Goal: Information Seeking & Learning: Learn about a topic

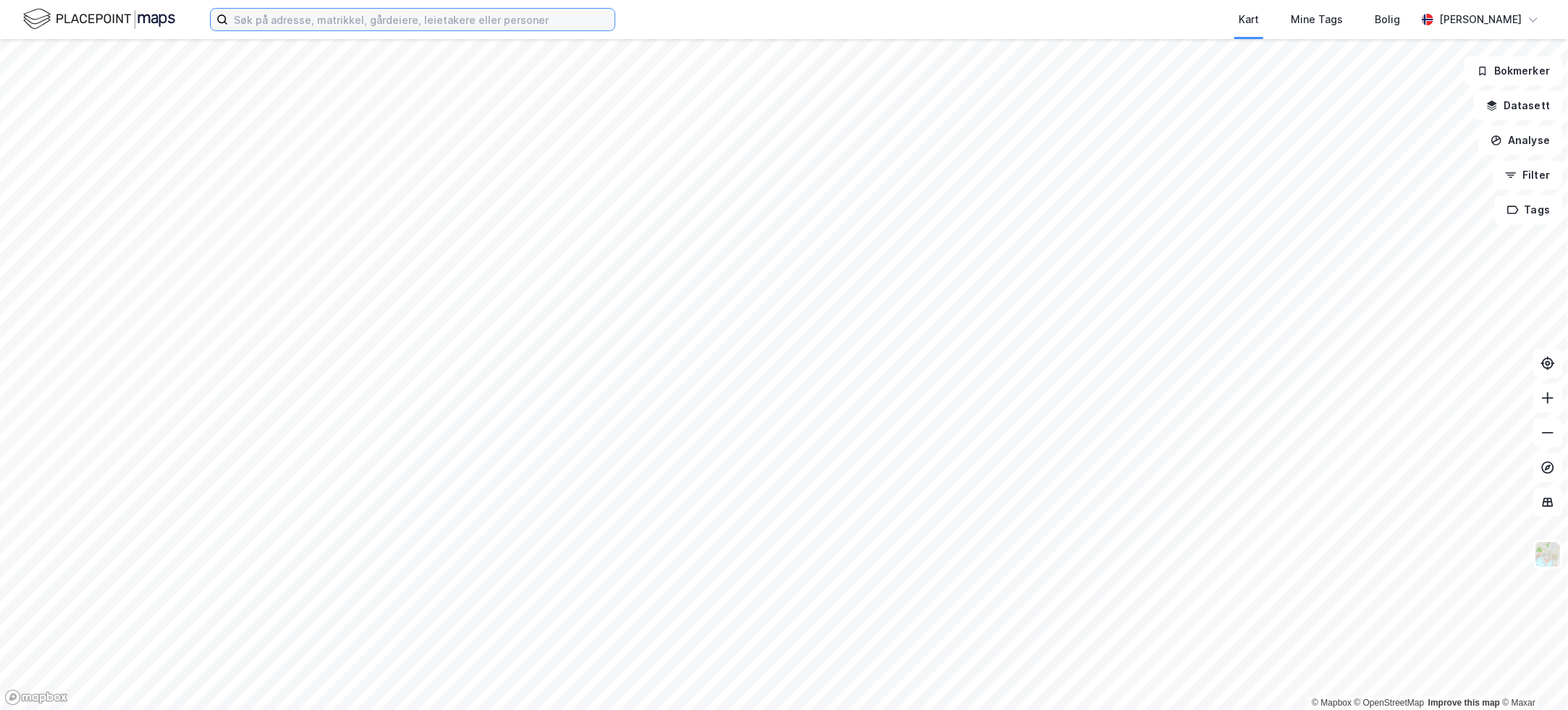
click at [369, 22] on input at bounding box center [421, 19] width 387 height 22
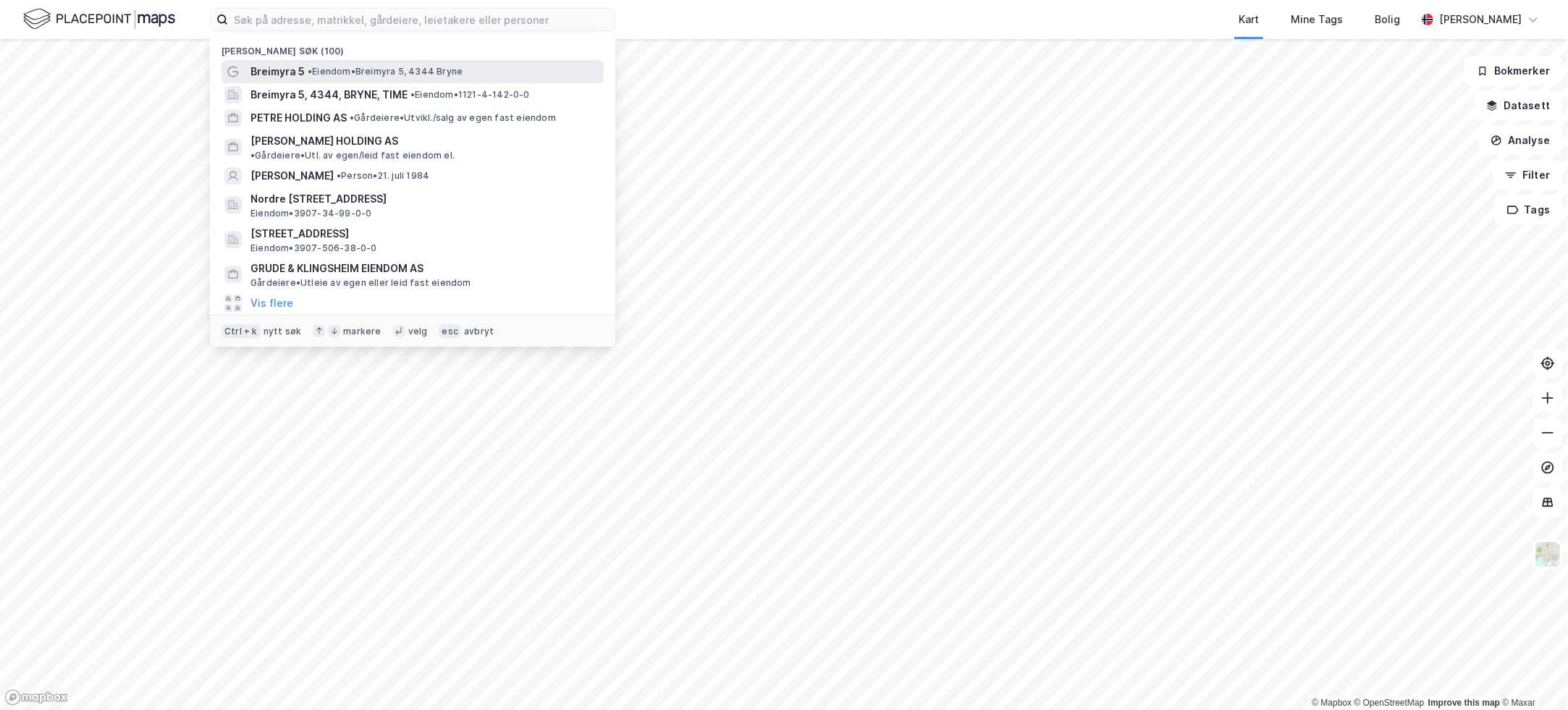
click at [382, 63] on div "Breimyra 5 • Eiendom • [STREET_ADDRESS]" at bounding box center [425, 72] width 350 height 17
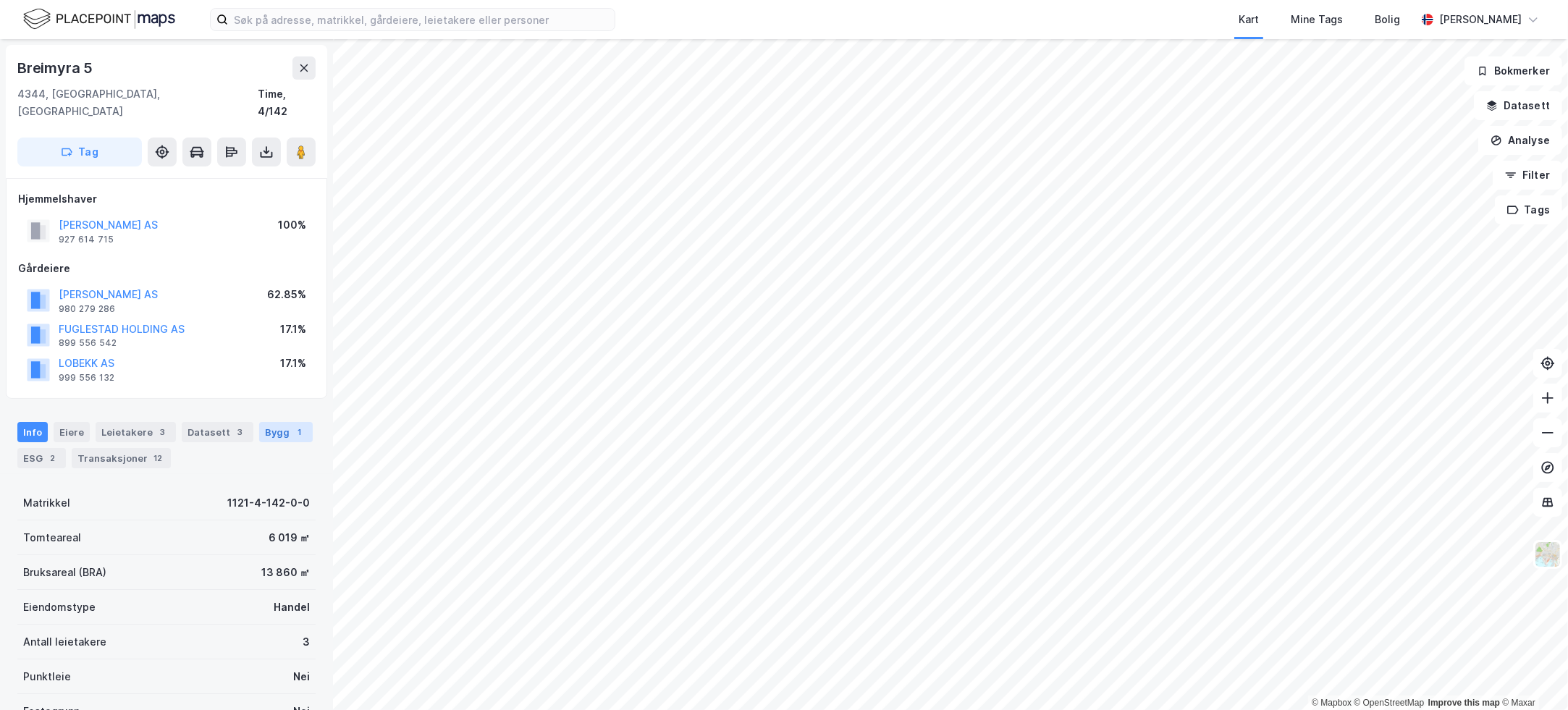
click at [263, 422] on div "Bygg 1" at bounding box center [286, 432] width 54 height 20
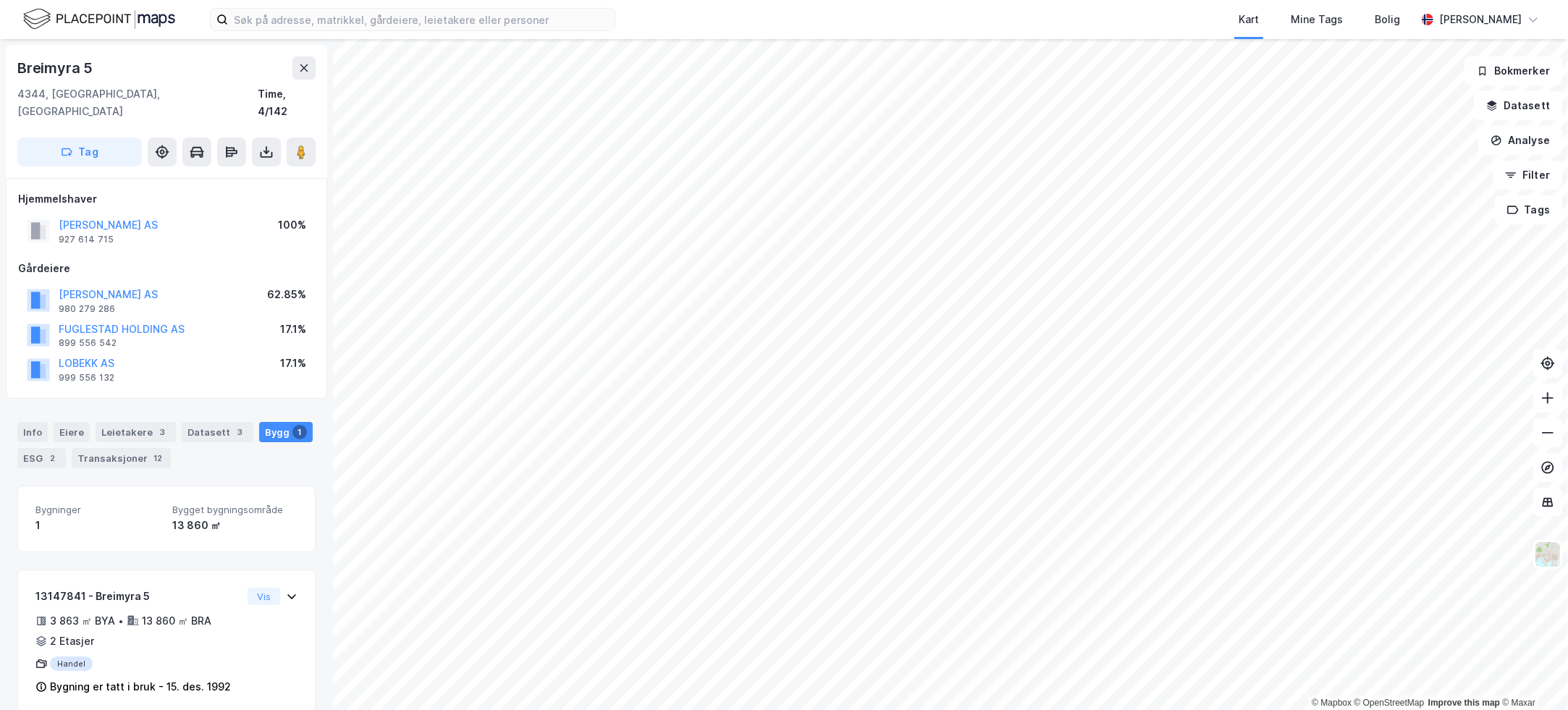
scroll to position [4, 0]
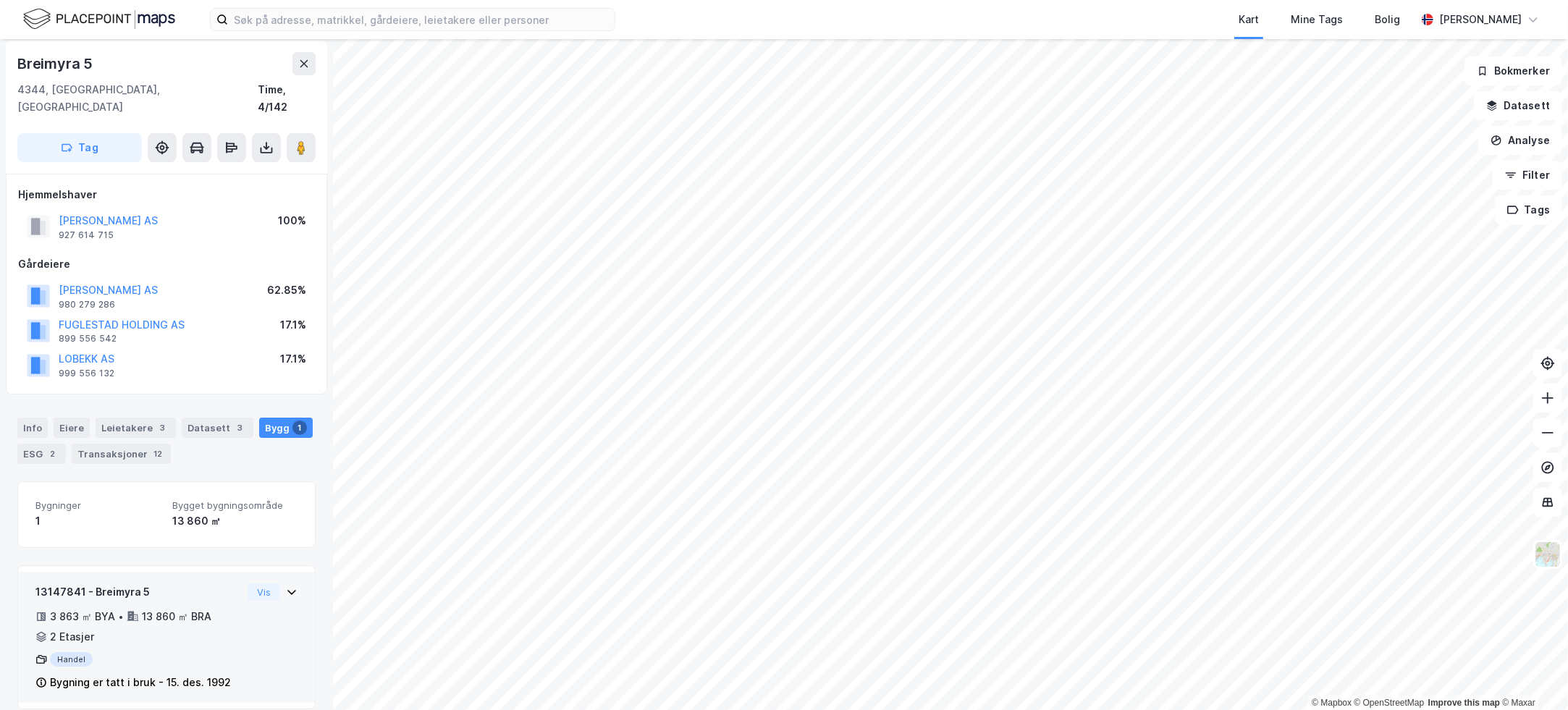
click at [288, 590] on icon at bounding box center [292, 592] width 9 height 5
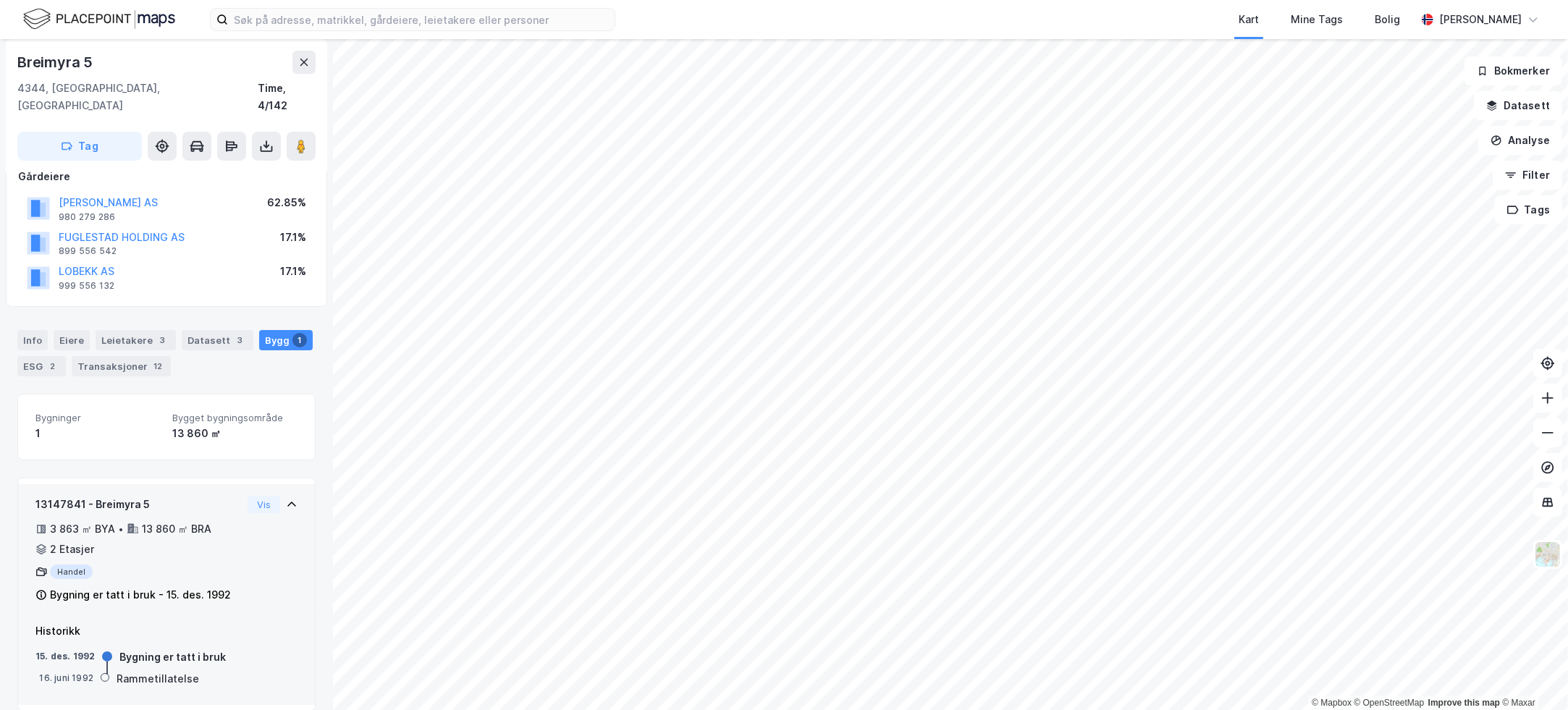
scroll to position [0, 0]
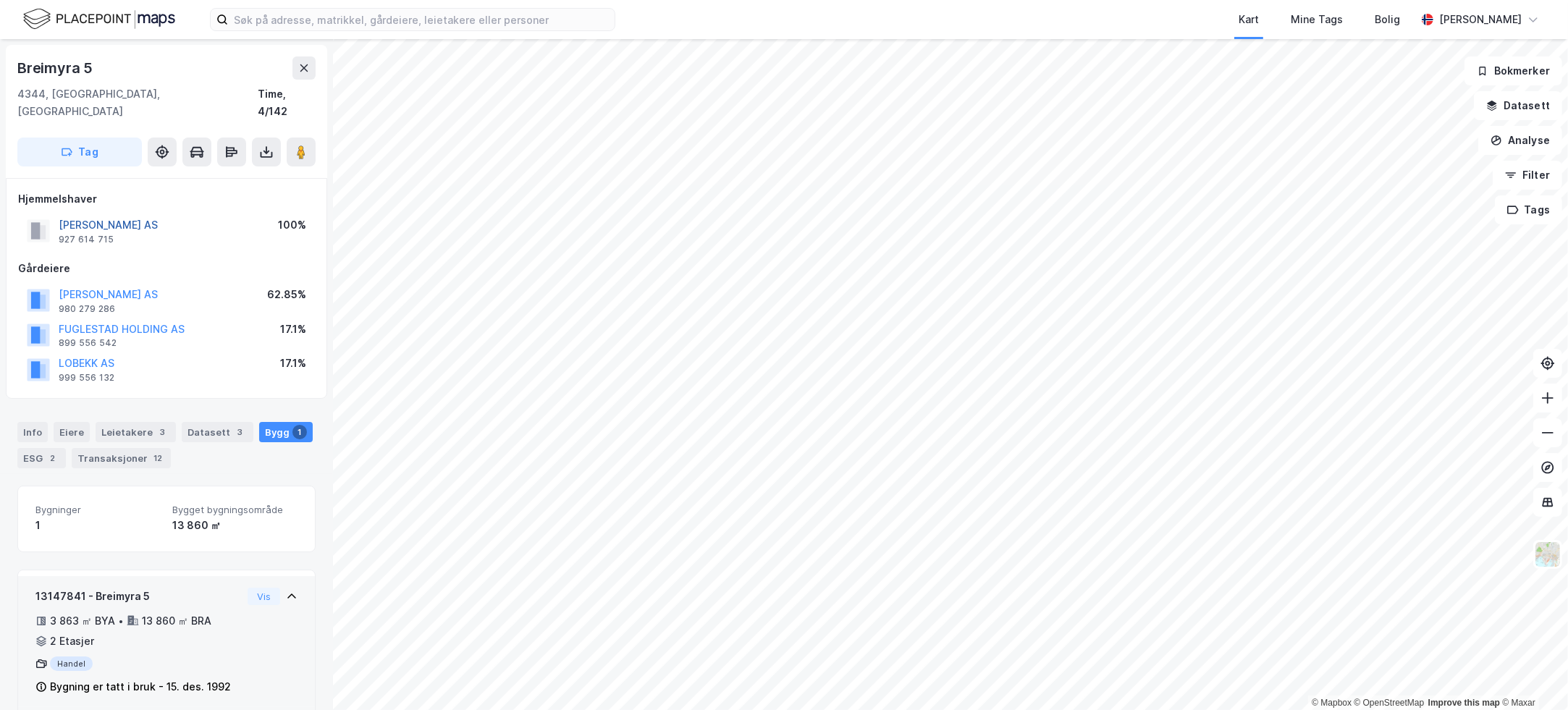
click at [0, 0] on button "[PERSON_NAME] AS" at bounding box center [0, 0] width 0 height 0
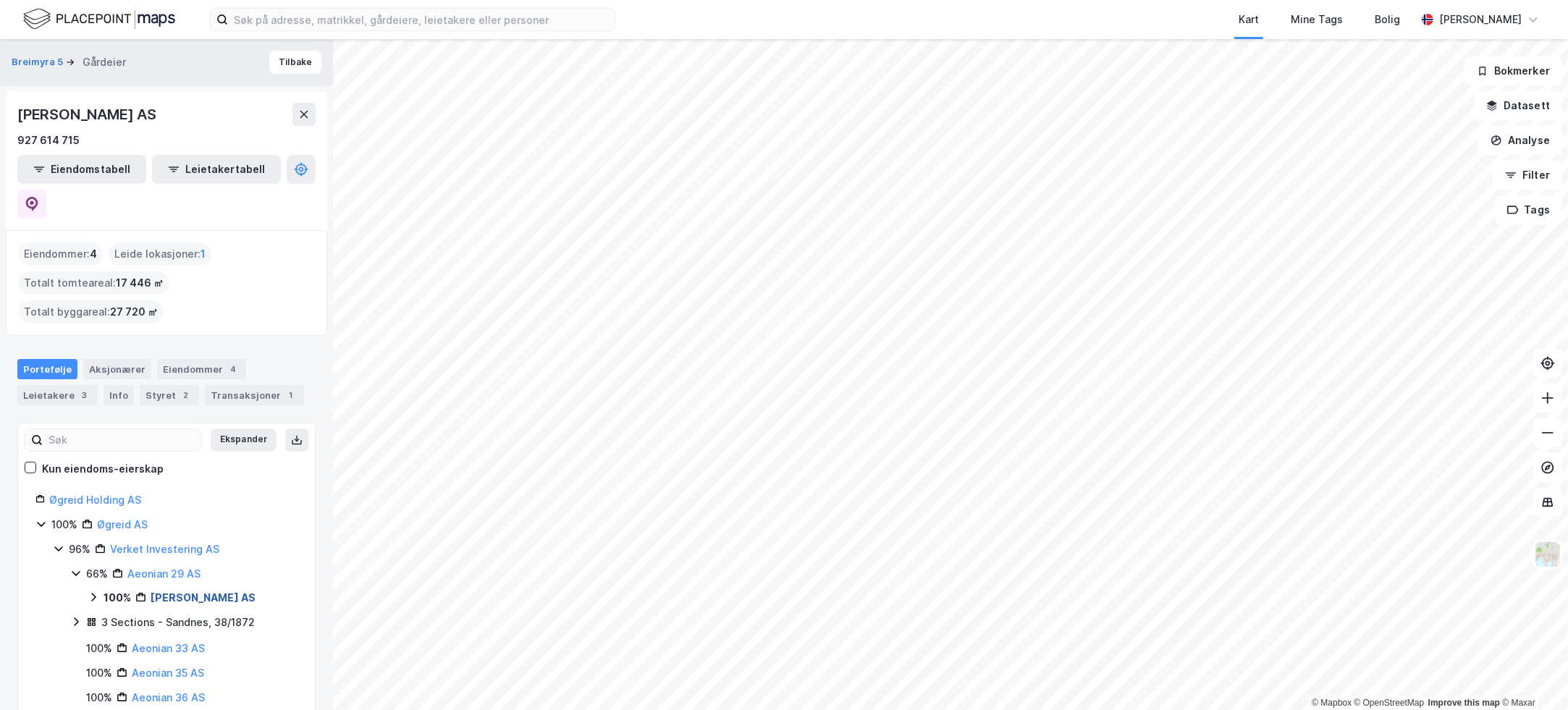
click at [216, 592] on link "[PERSON_NAME] AS" at bounding box center [203, 598] width 105 height 13
click at [212, 592] on link "[PERSON_NAME] AS" at bounding box center [203, 598] width 105 height 13
click at [225, 592] on link "[PERSON_NAME] AS" at bounding box center [203, 598] width 105 height 13
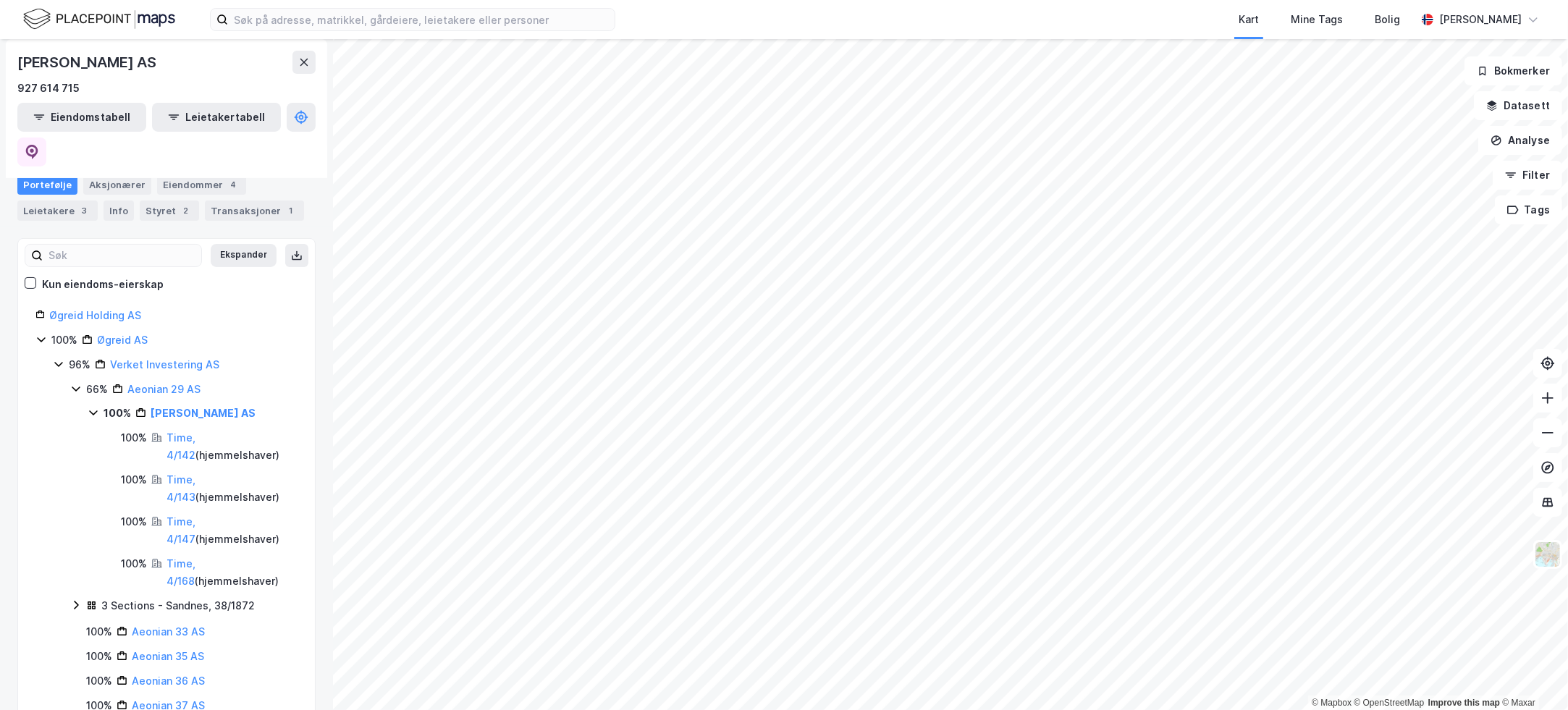
scroll to position [211, 0]
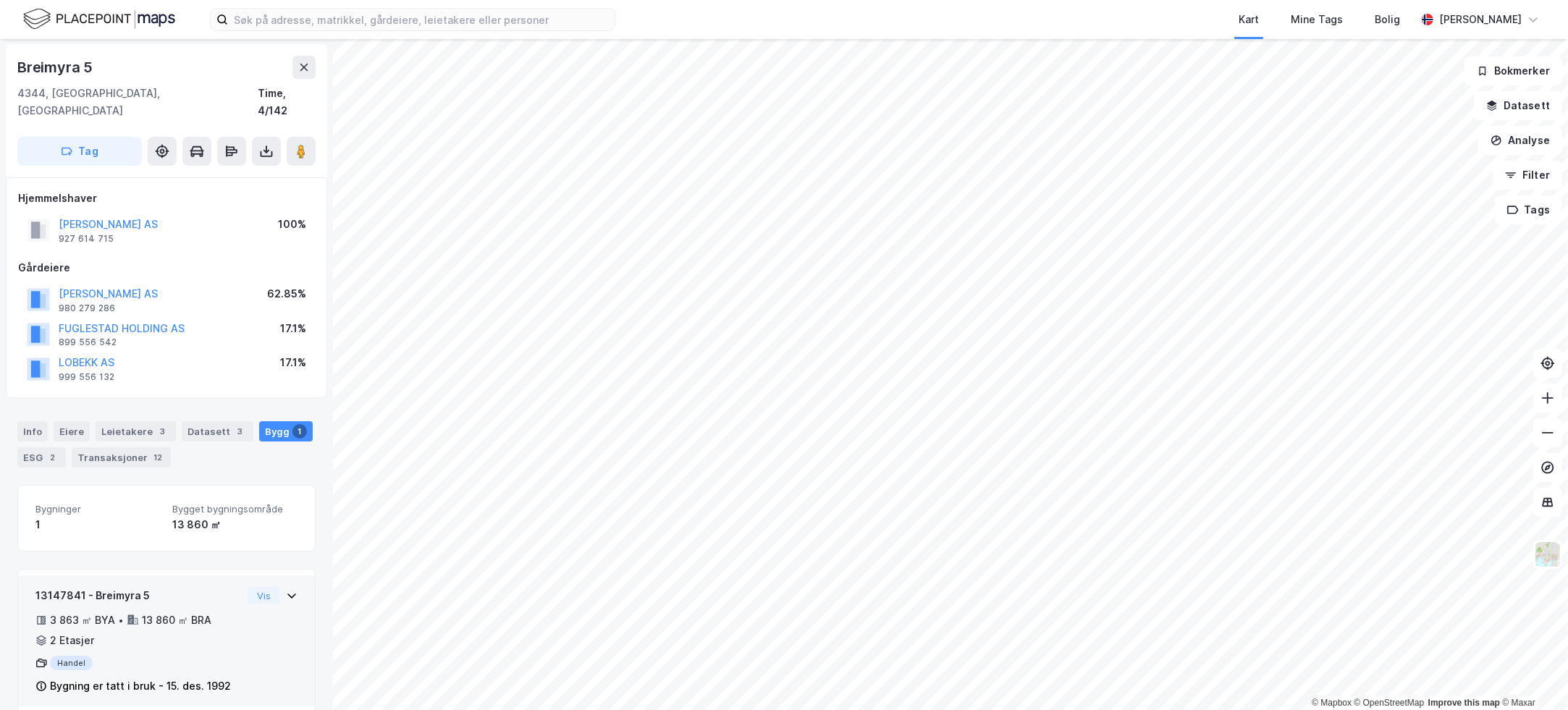
scroll to position [4, 0]
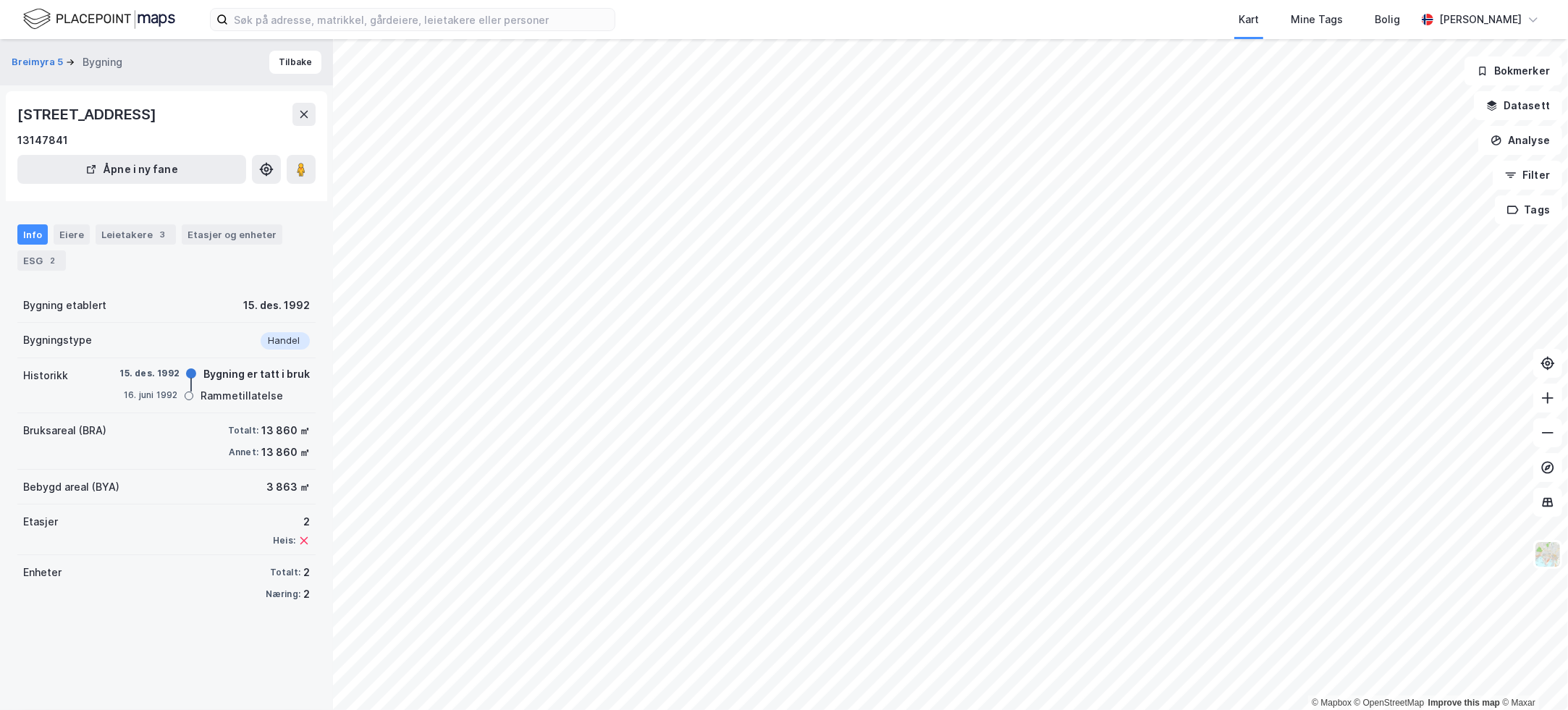
click at [38, 233] on div "Info" at bounding box center [32, 234] width 31 height 20
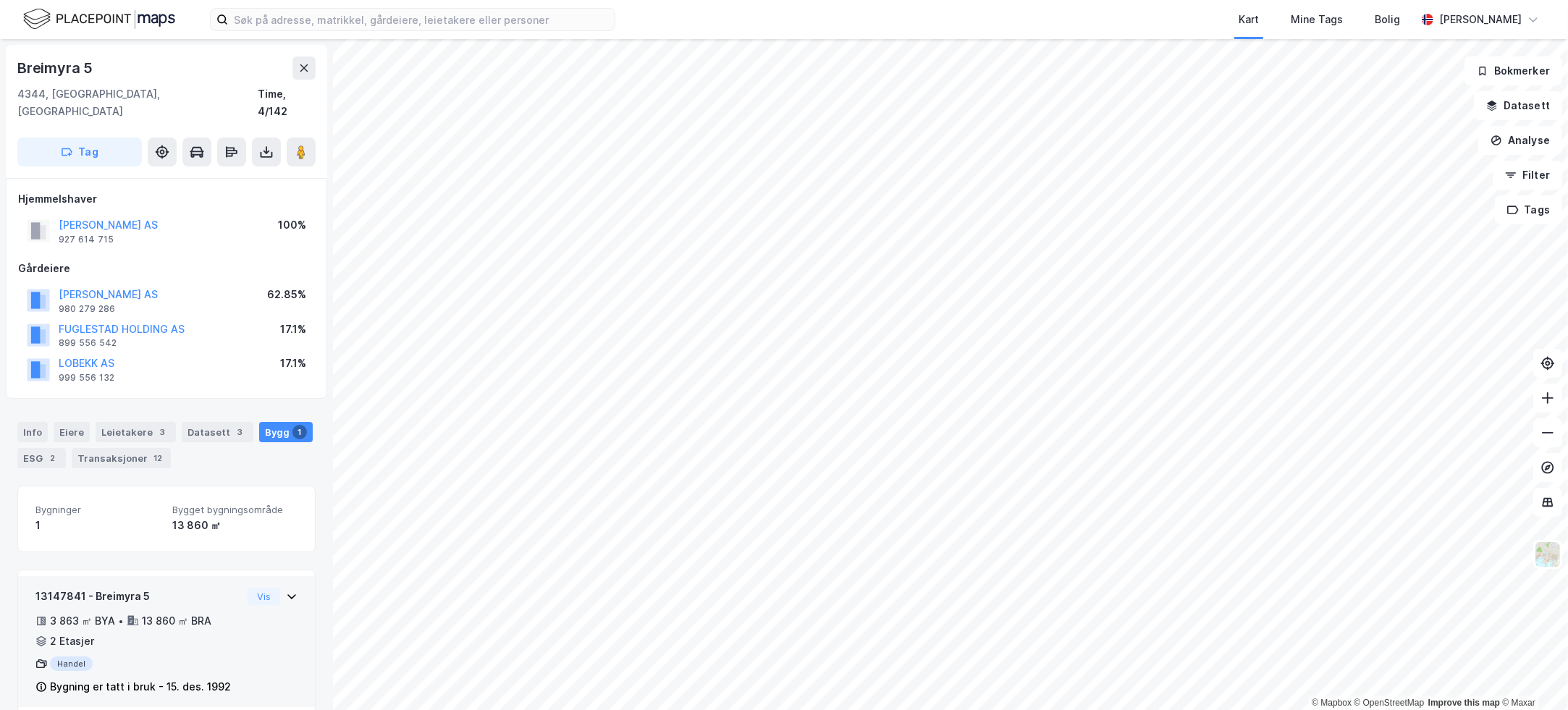
scroll to position [4, 0]
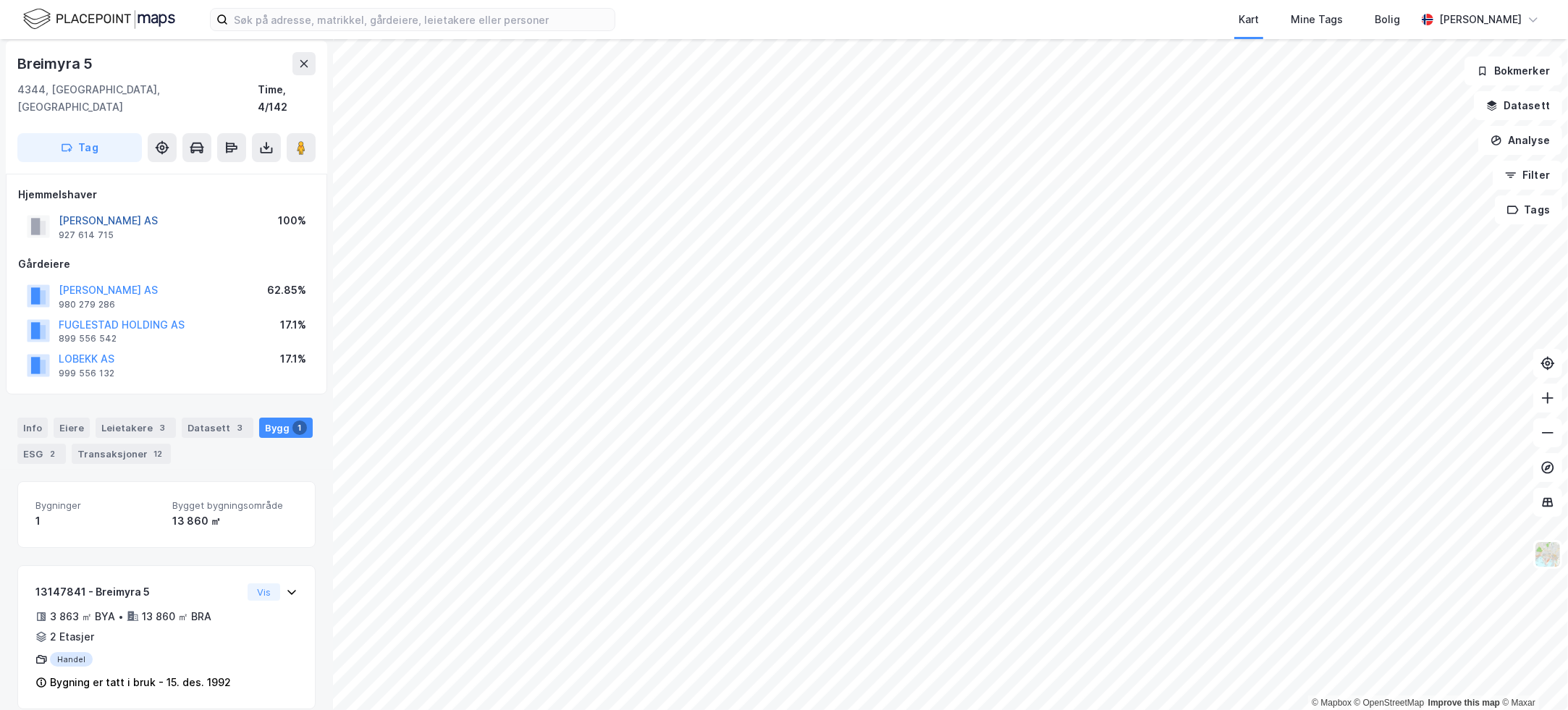
click at [0, 0] on button "[PERSON_NAME] AS" at bounding box center [0, 0] width 0 height 0
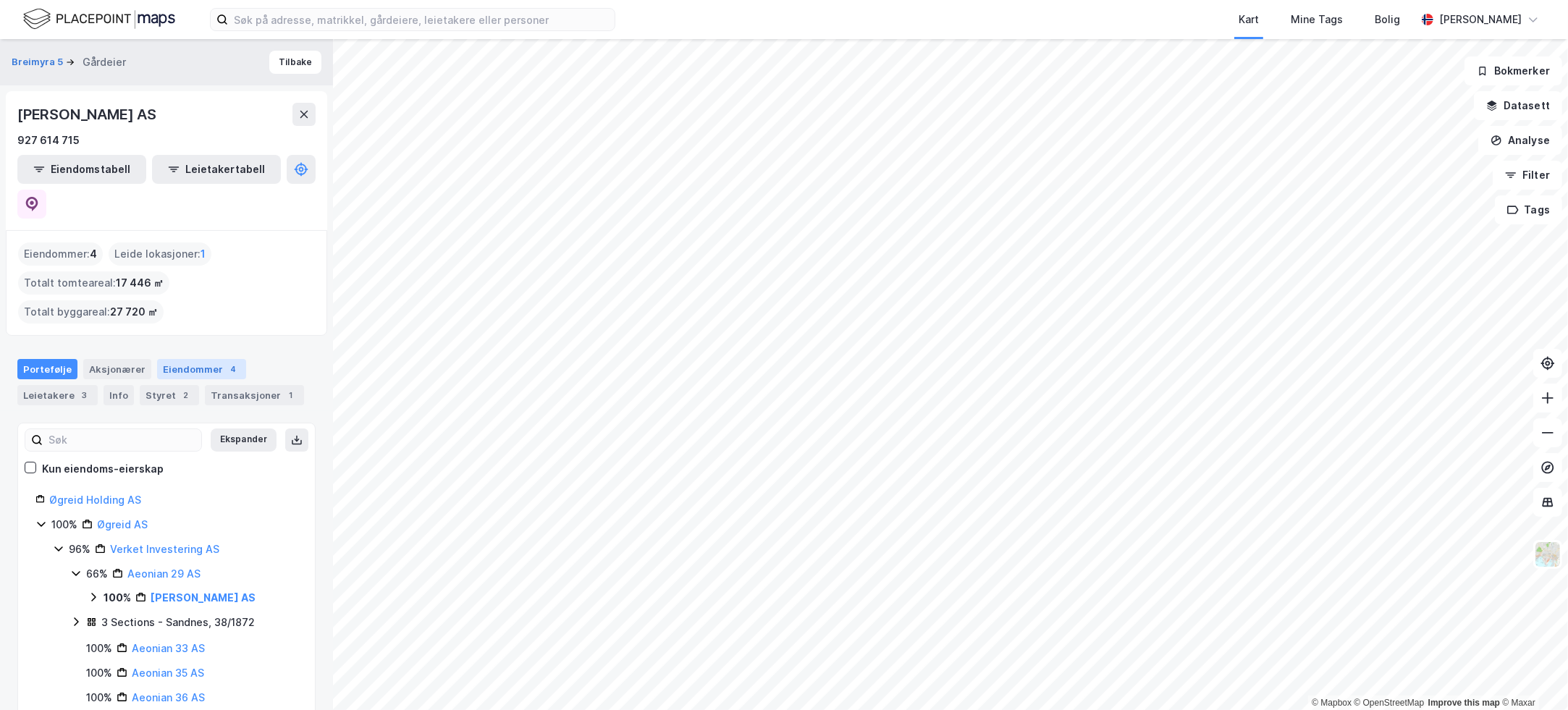
click at [170, 359] on div "Eiendommer 4" at bounding box center [202, 369] width 89 height 20
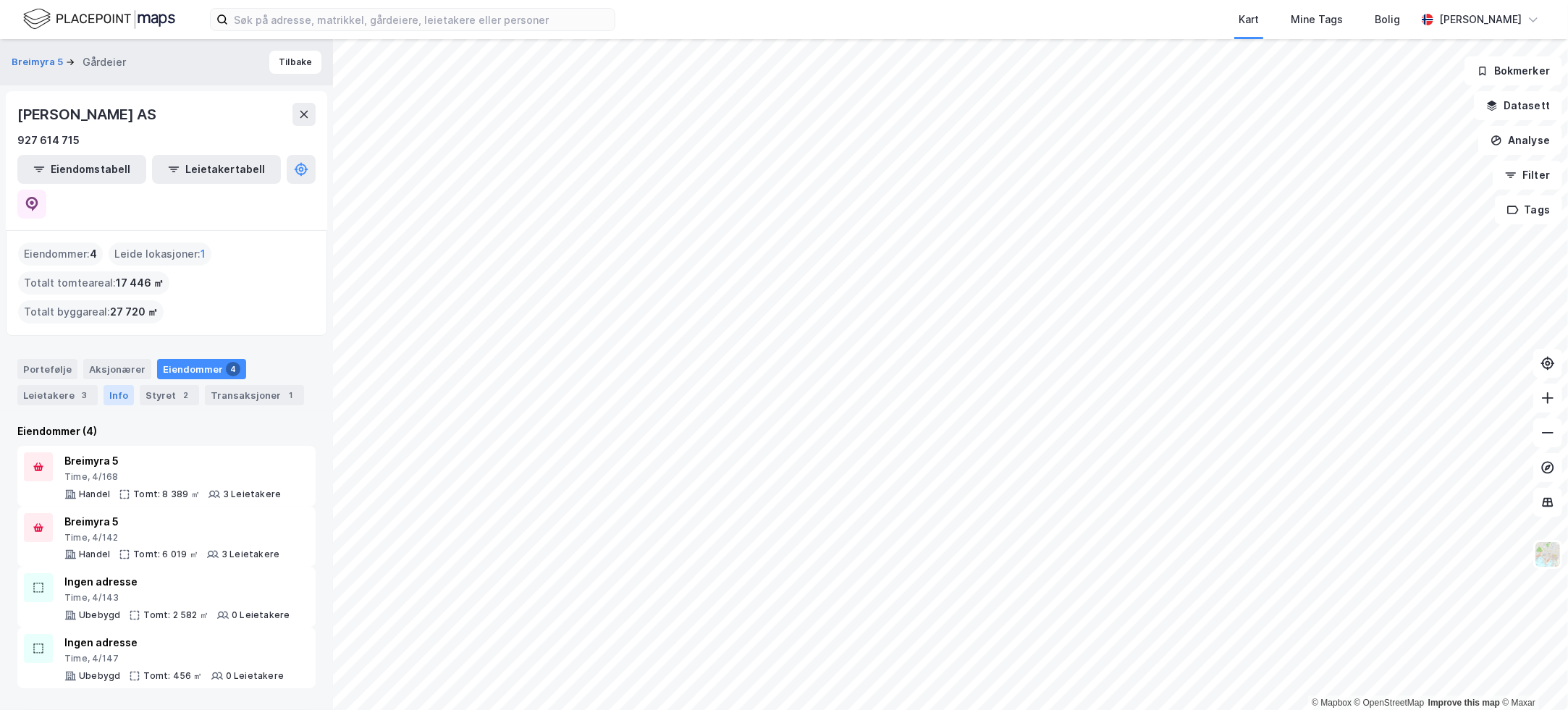
click at [120, 385] on div "Info" at bounding box center [118, 395] width 31 height 20
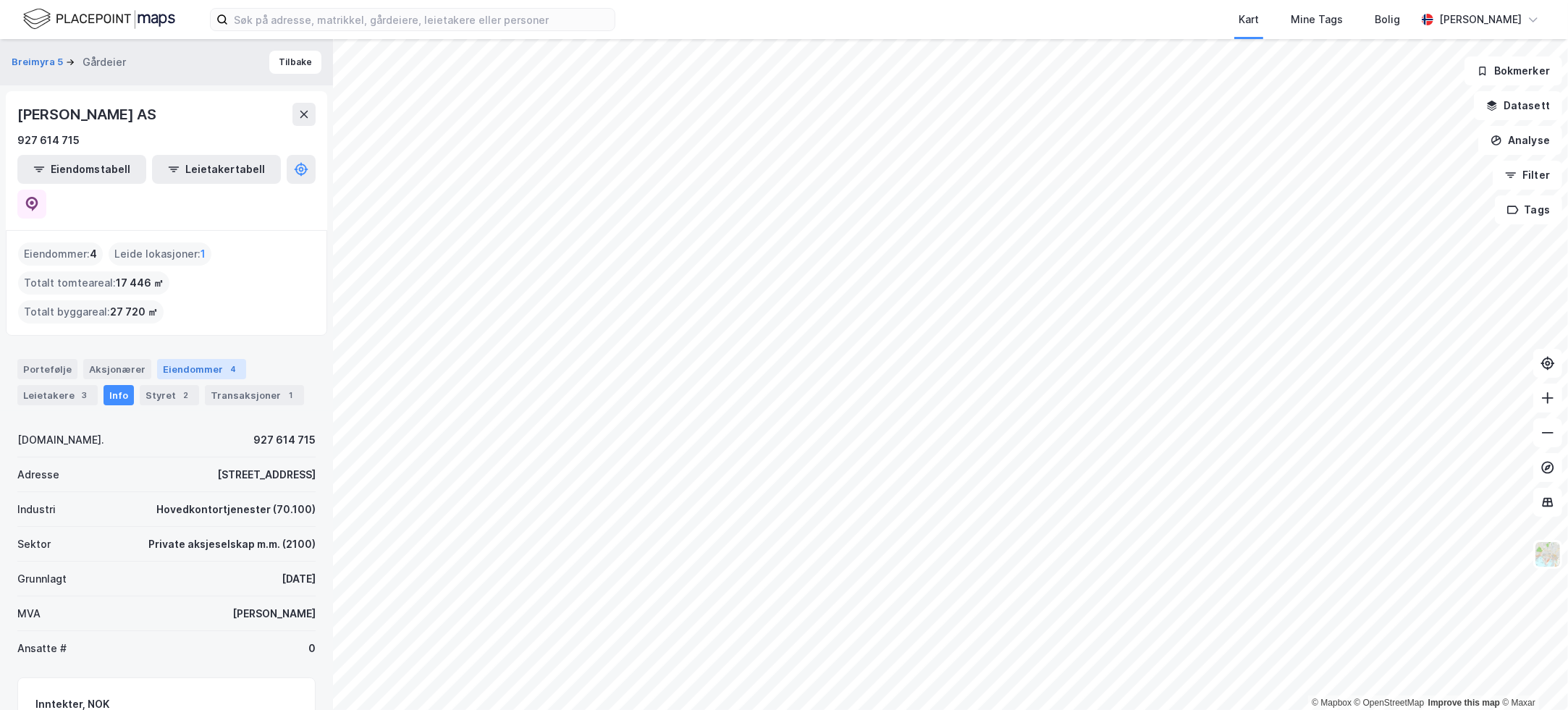
click at [196, 359] on div "Eiendommer 4" at bounding box center [202, 369] width 89 height 20
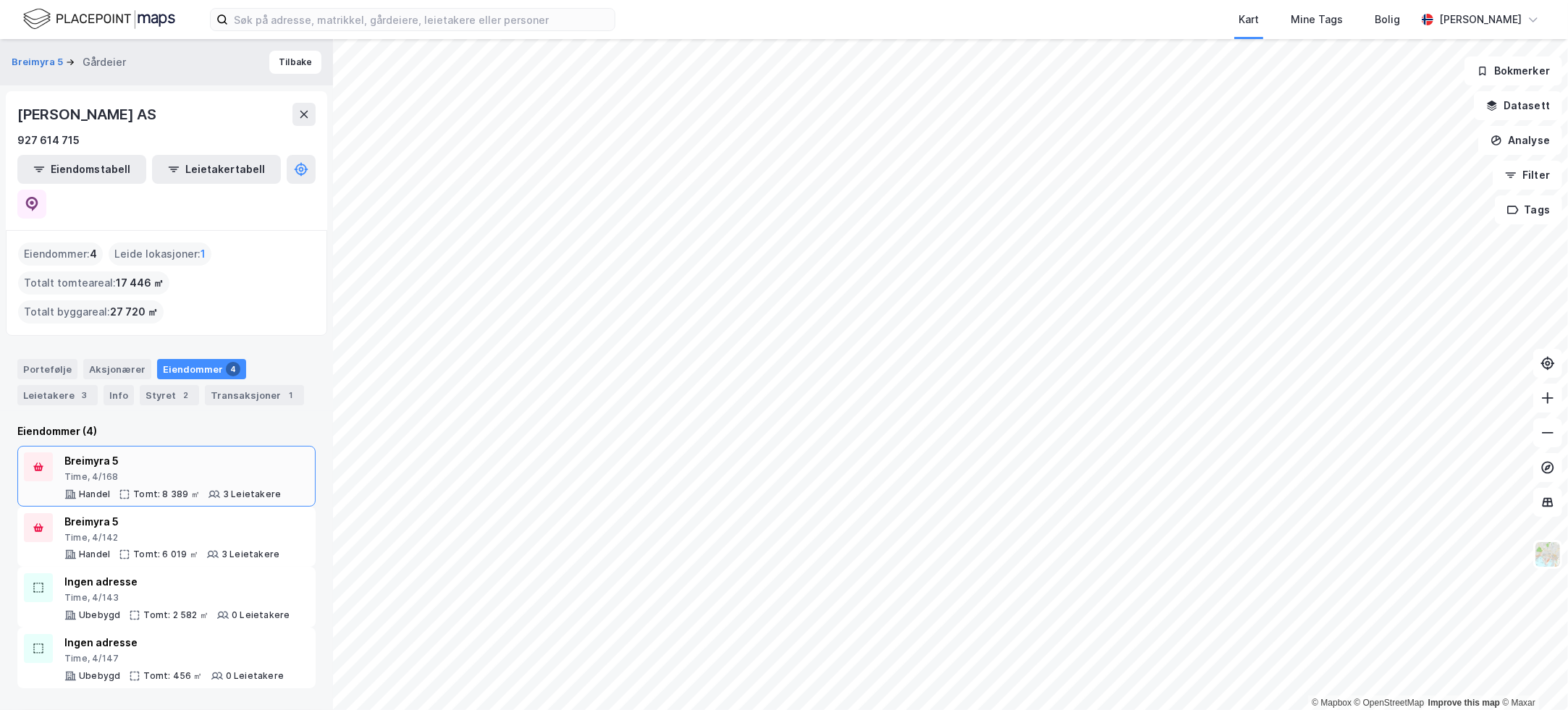
click at [236, 452] on div "Breimyra 5 Time, 4/168 Handel Tomt: 8 389 ㎡ 3 Leietakere" at bounding box center [172, 476] width 217 height 48
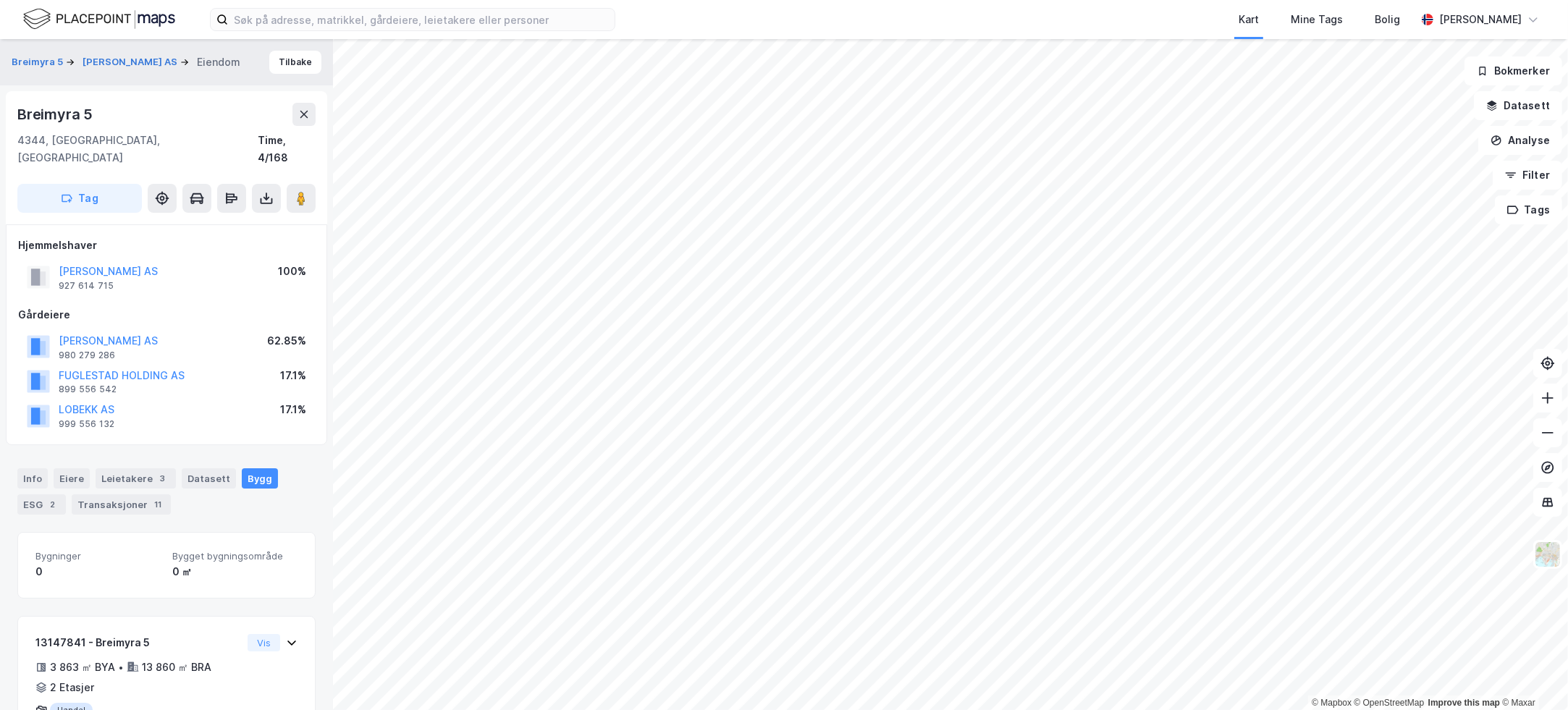
scroll to position [4, 0]
click at [0, 0] on button "[PERSON_NAME] AS" at bounding box center [0, 0] width 0 height 0
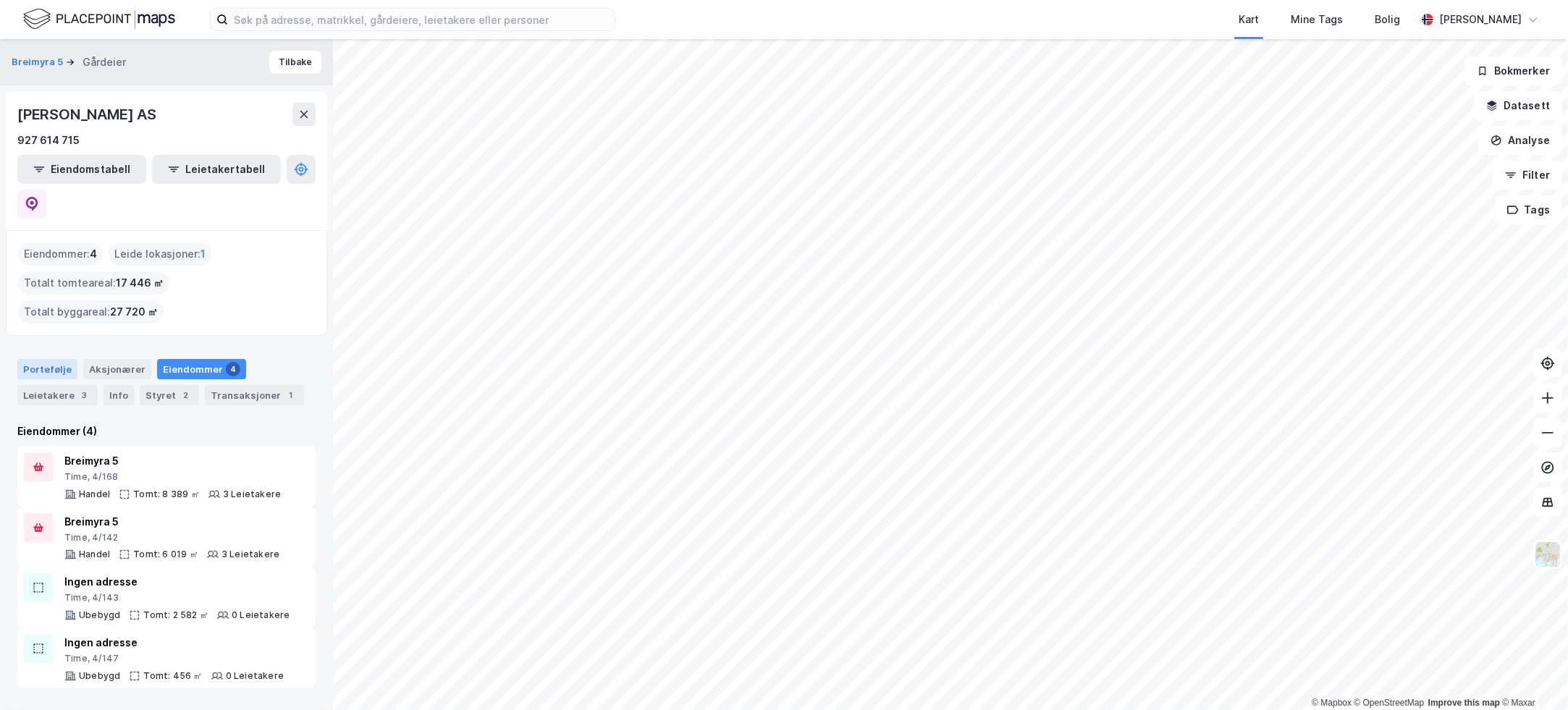
click at [54, 359] on div "Portefølje" at bounding box center [47, 369] width 60 height 20
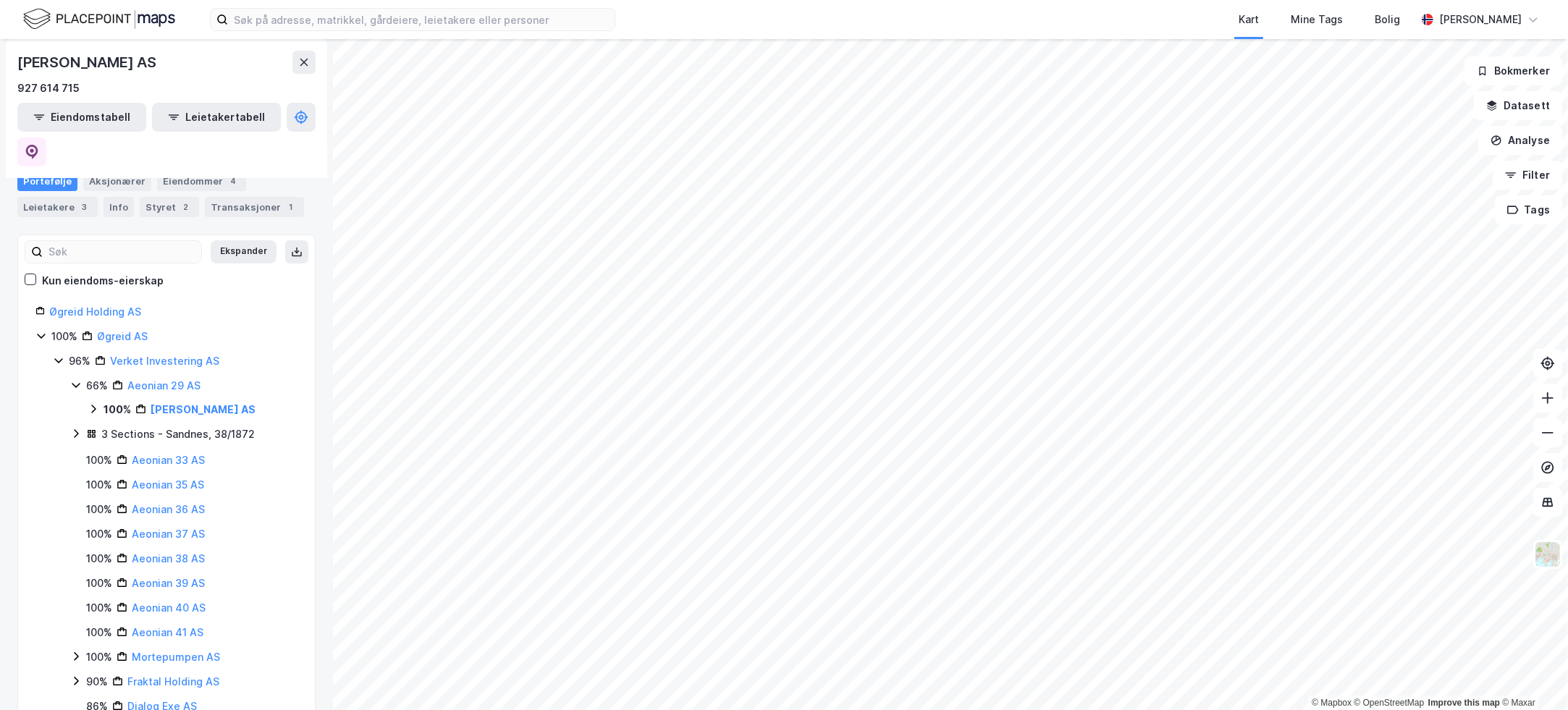
scroll to position [211, 0]
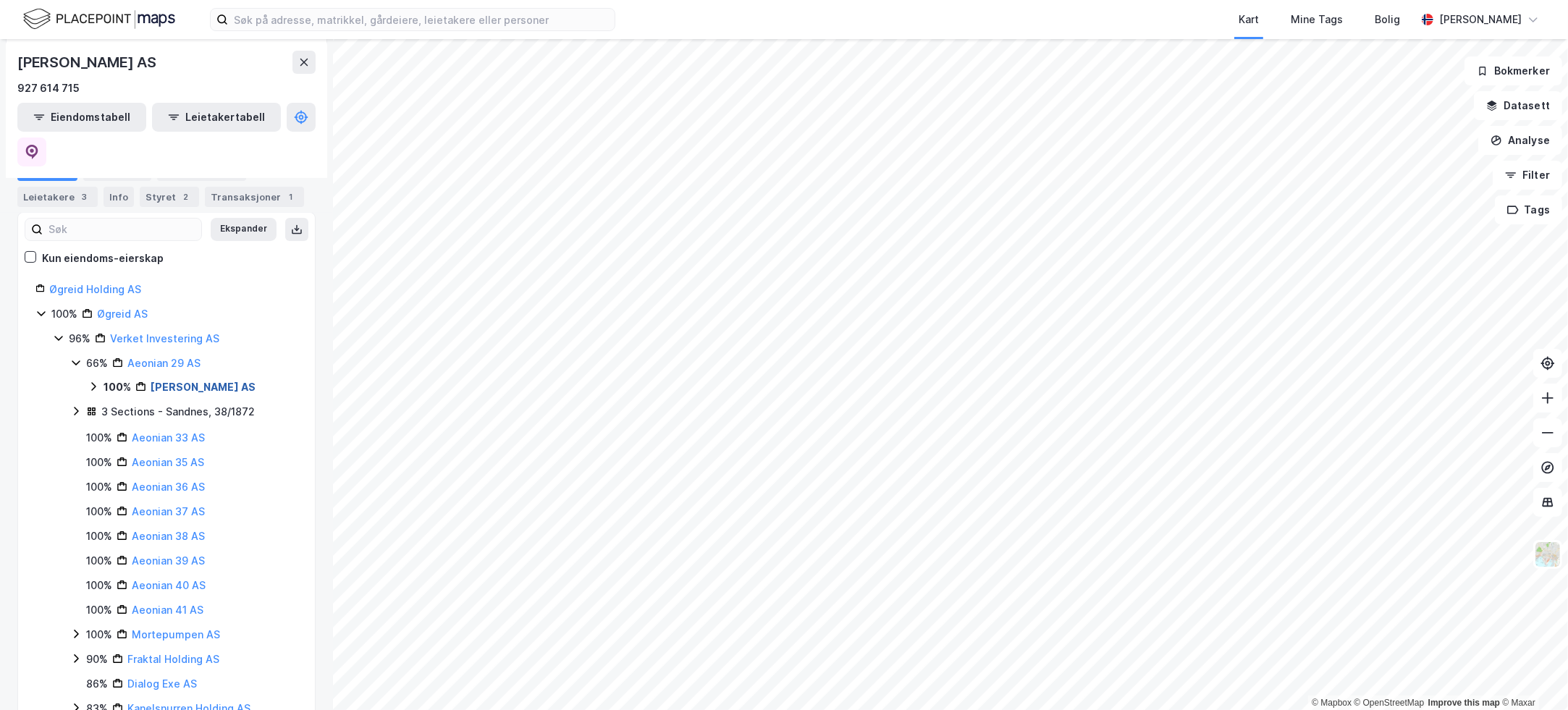
click at [212, 381] on link "[PERSON_NAME] AS" at bounding box center [203, 387] width 105 height 13
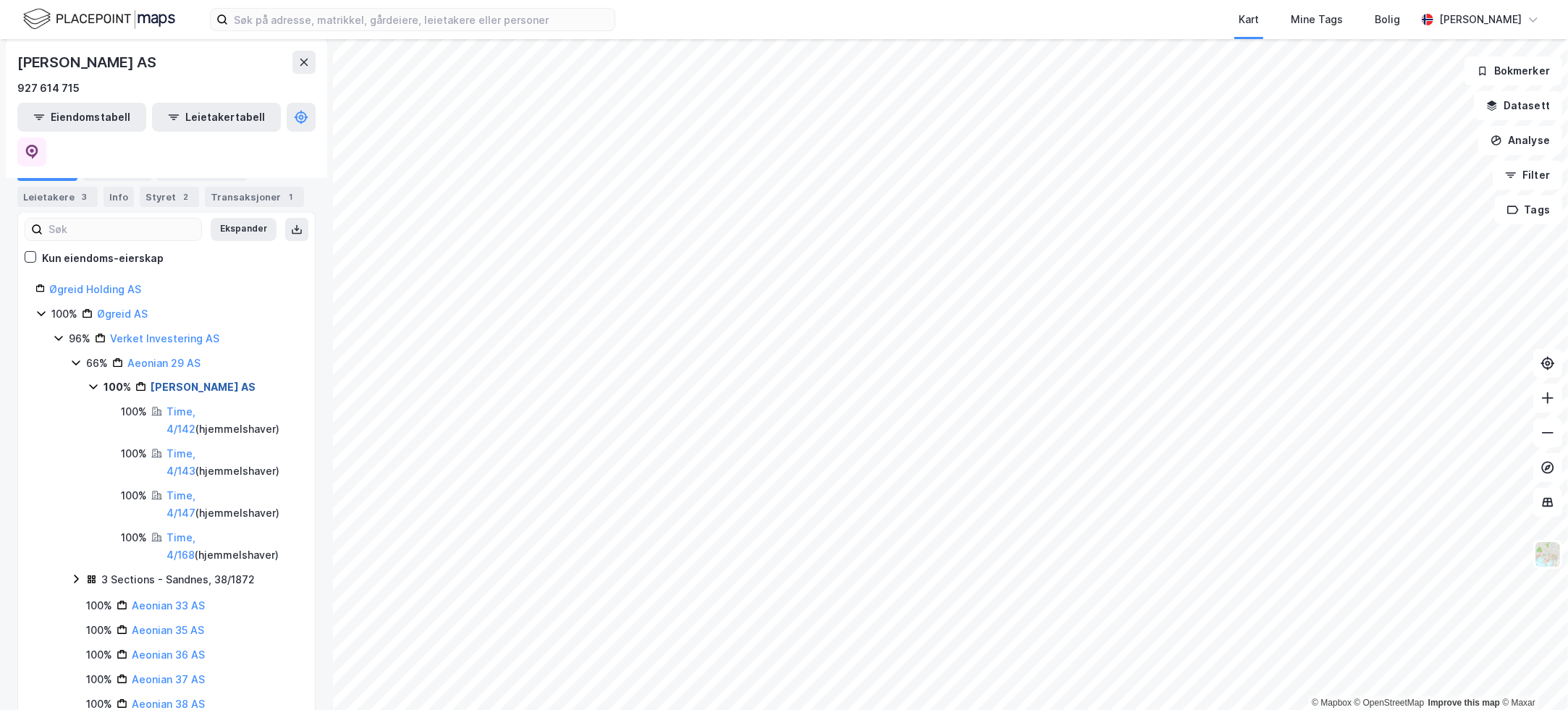
click at [208, 381] on link "[PERSON_NAME] AS" at bounding box center [203, 387] width 105 height 13
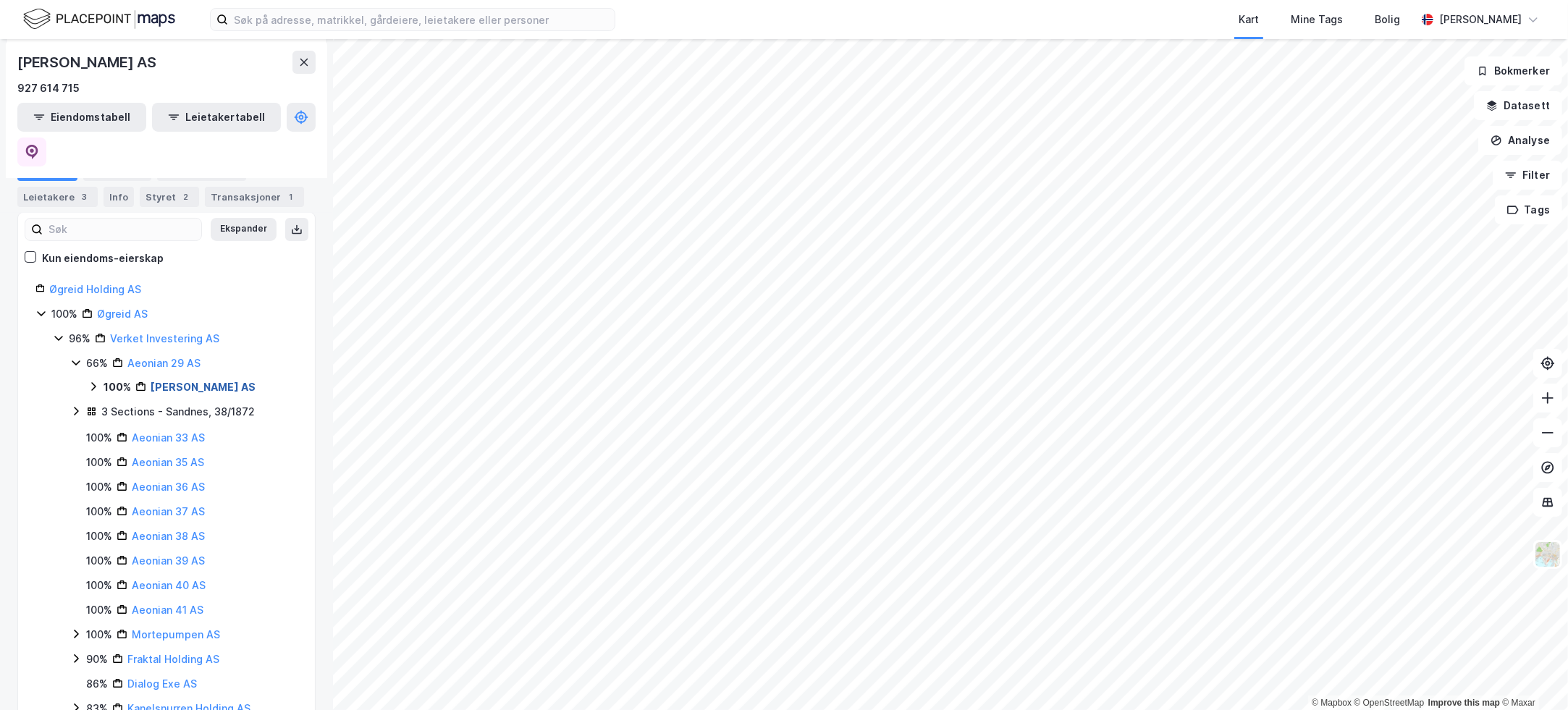
click at [208, 381] on link "[PERSON_NAME] AS" at bounding box center [203, 387] width 105 height 13
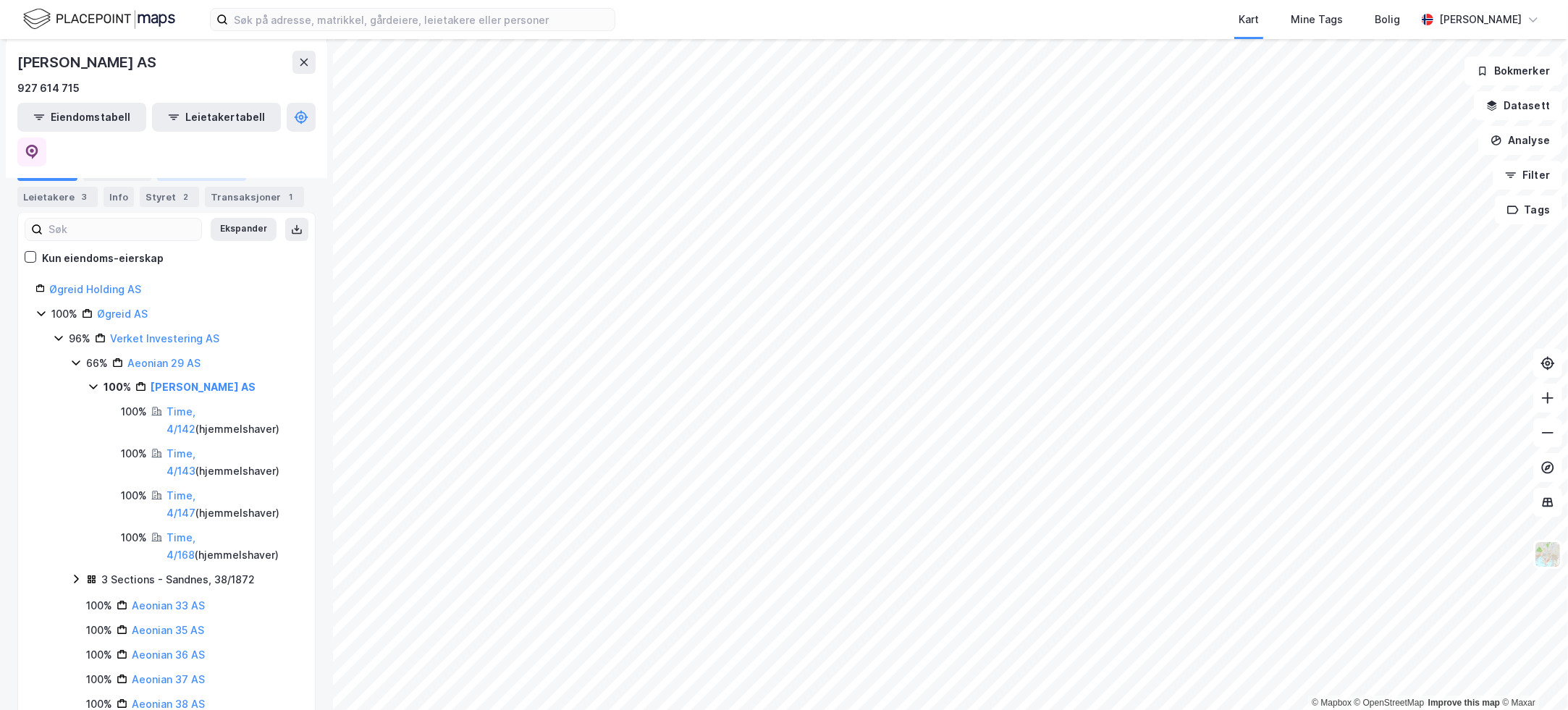
click at [192, 171] on div "Eiendommer 4" at bounding box center [202, 171] width 89 height 20
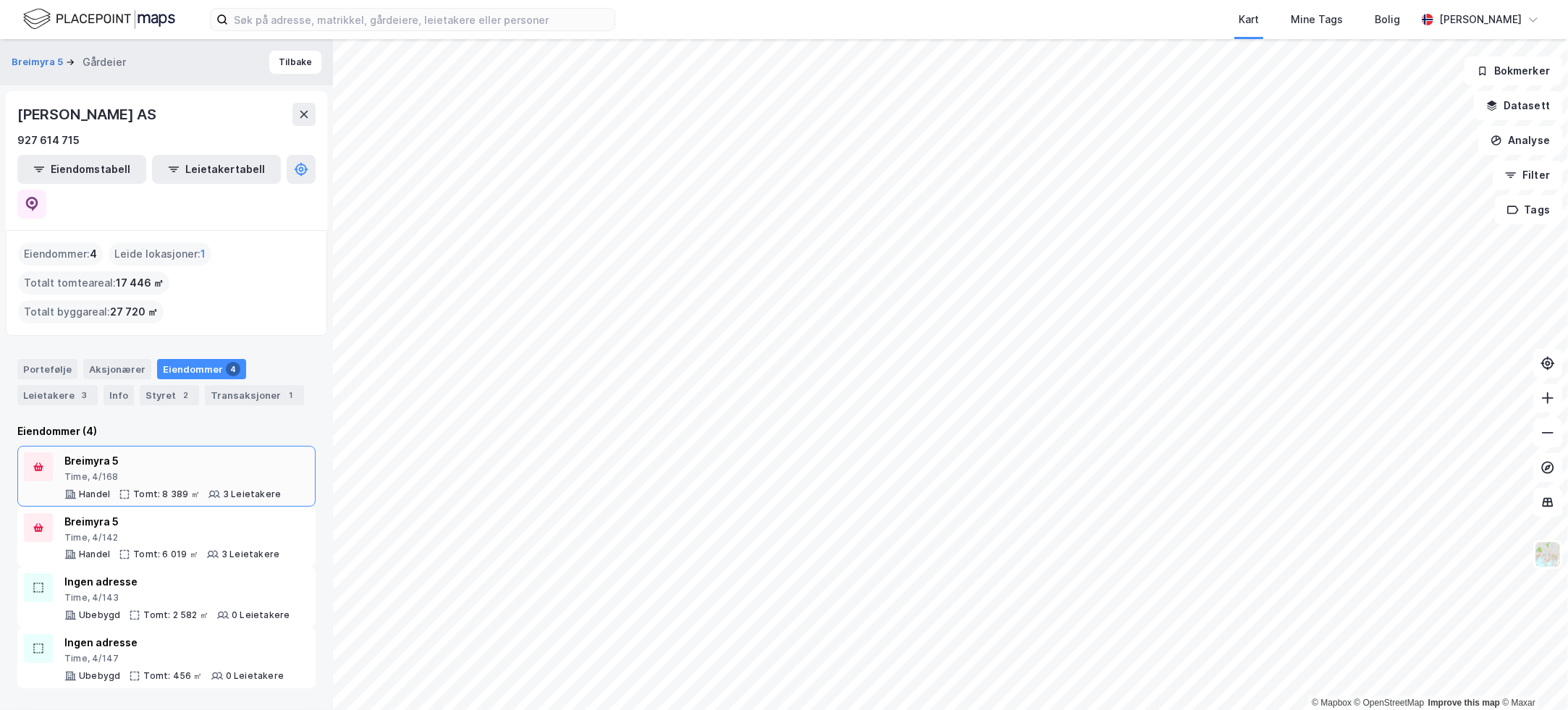
click at [234, 452] on div "Breimyra 5" at bounding box center [172, 460] width 217 height 17
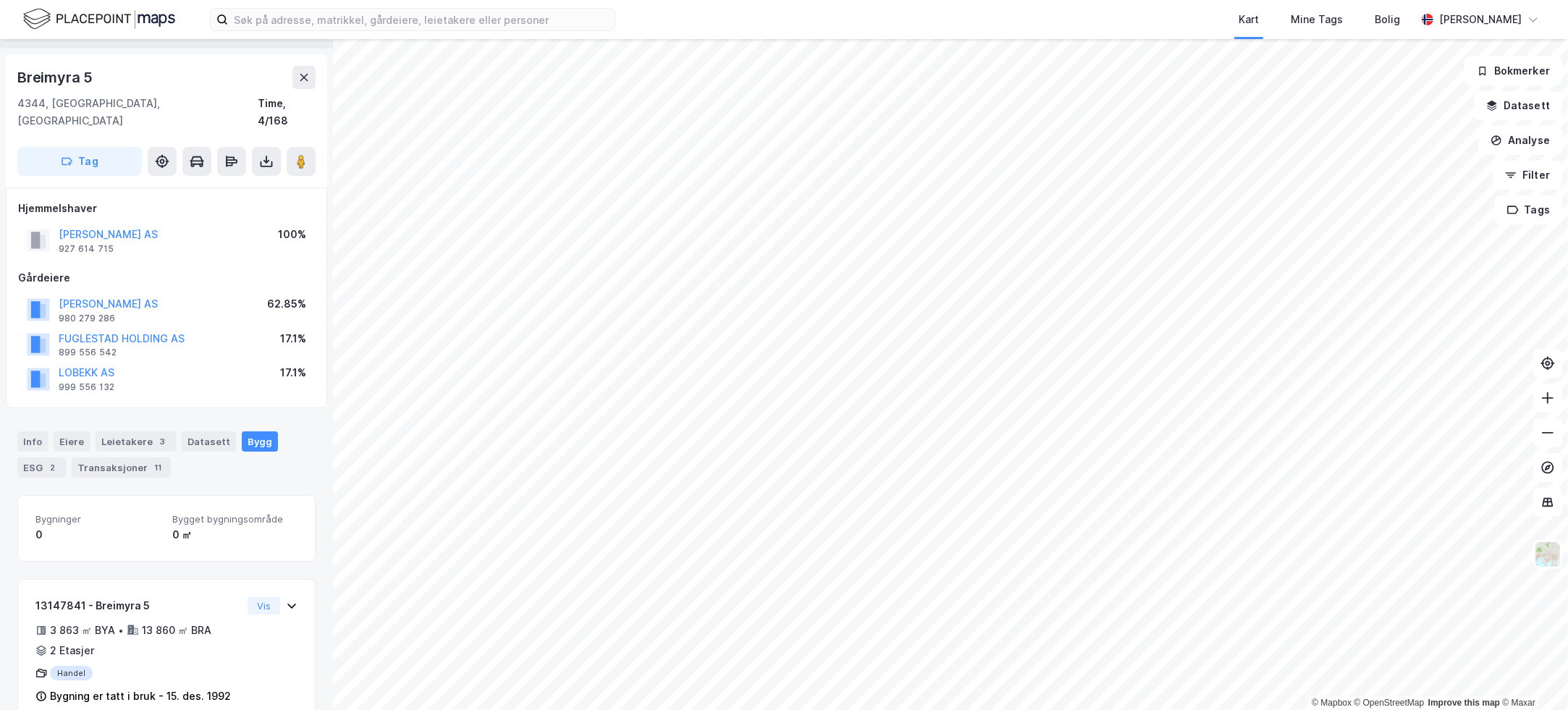
scroll to position [51, 0]
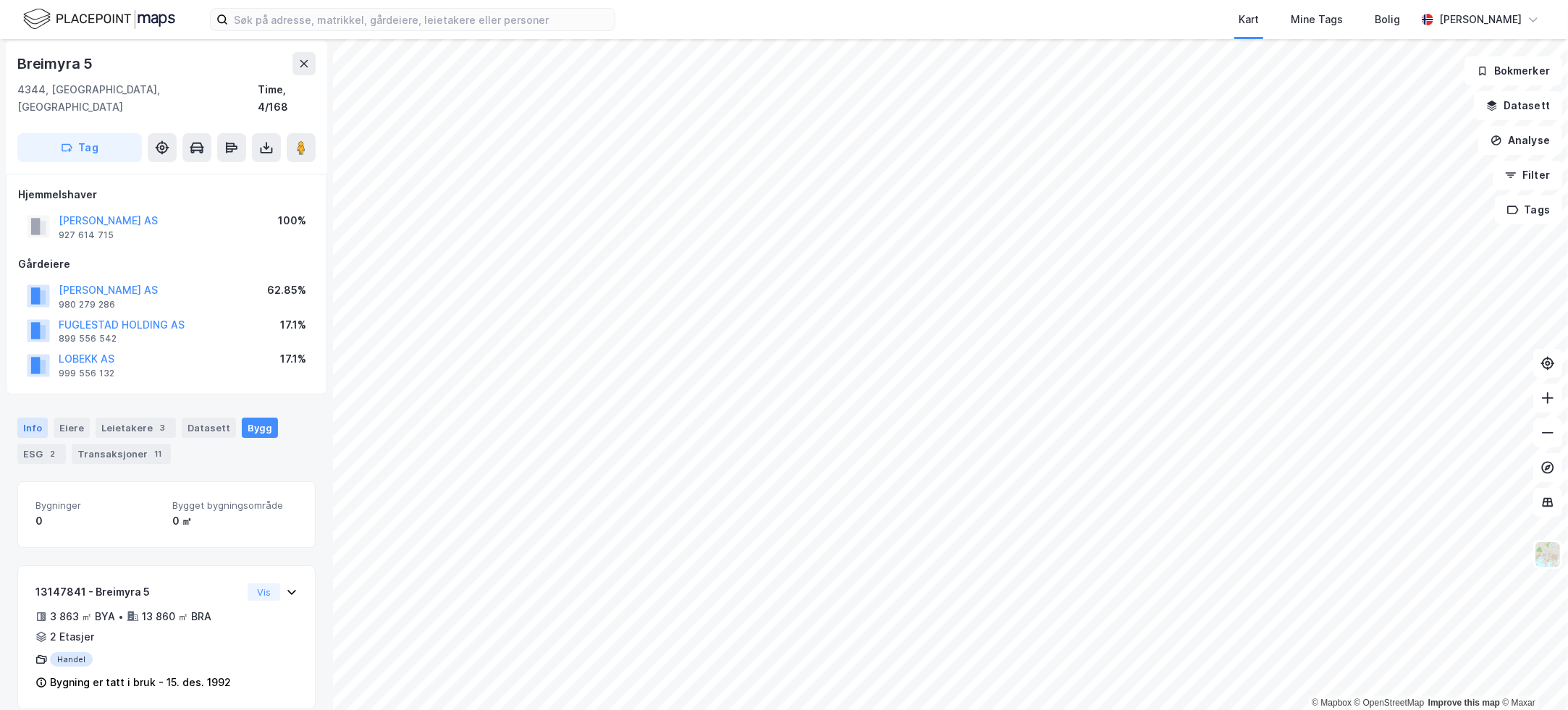
click at [29, 418] on div "Info" at bounding box center [32, 428] width 31 height 20
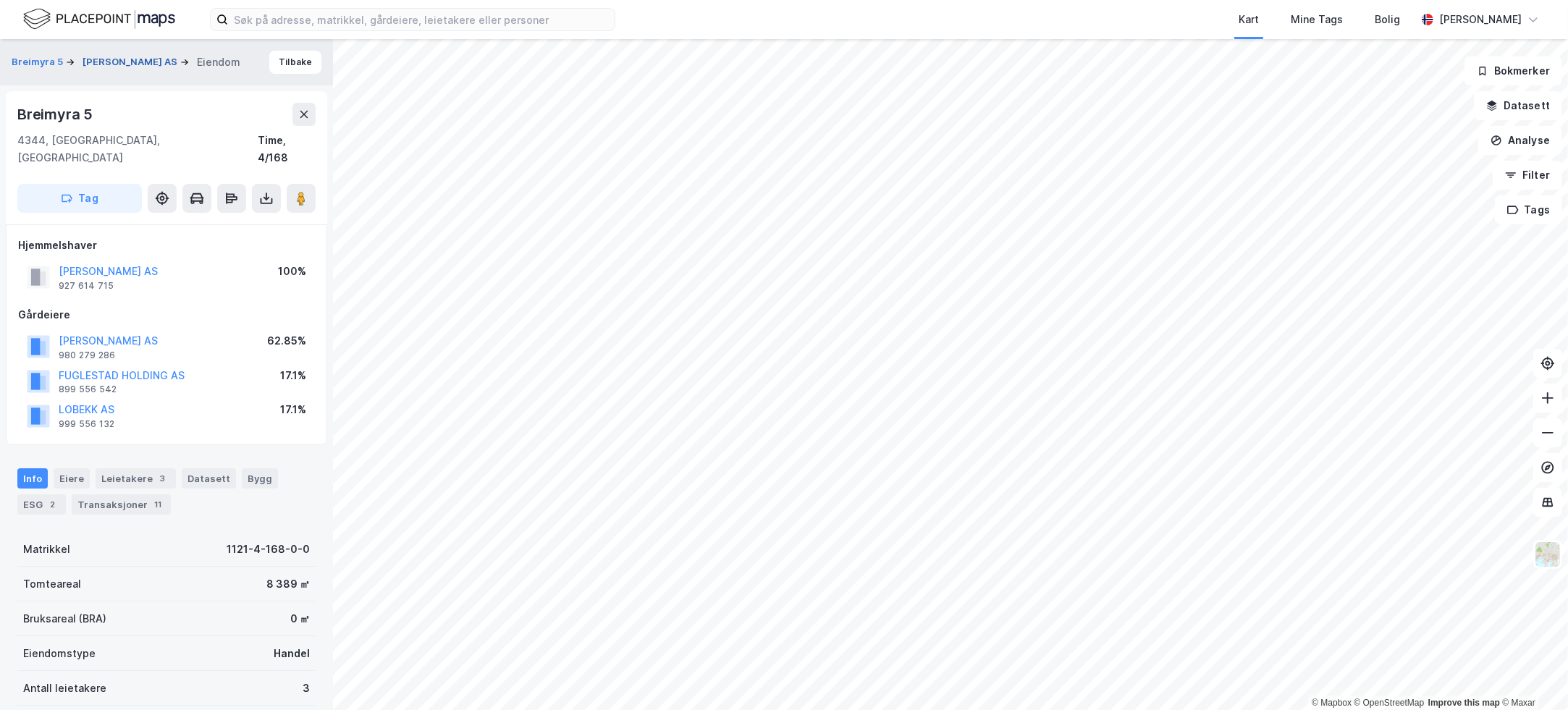
click at [95, 55] on button "[PERSON_NAME] AS" at bounding box center [131, 62] width 98 height 14
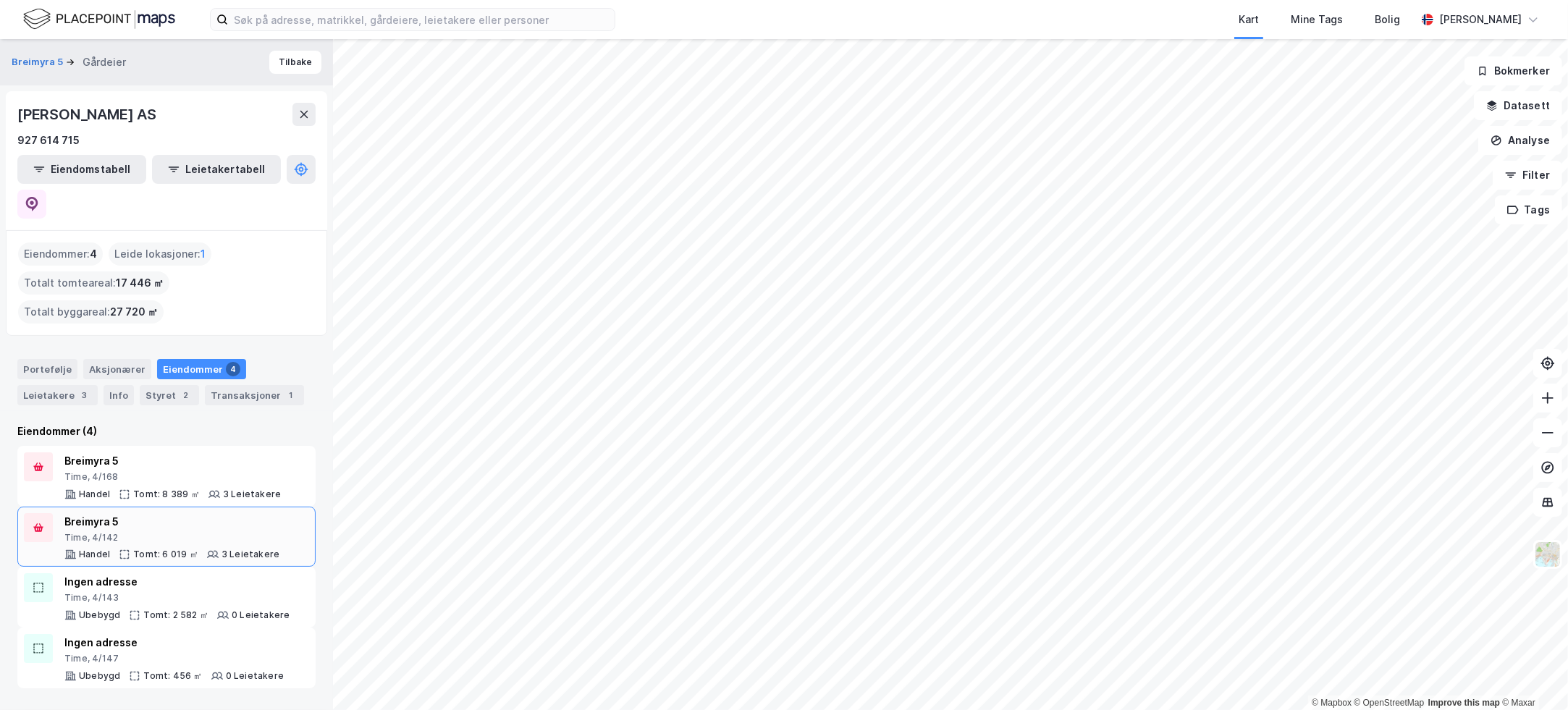
click at [221, 549] on div "3 Leietakere" at bounding box center [250, 555] width 58 height 12
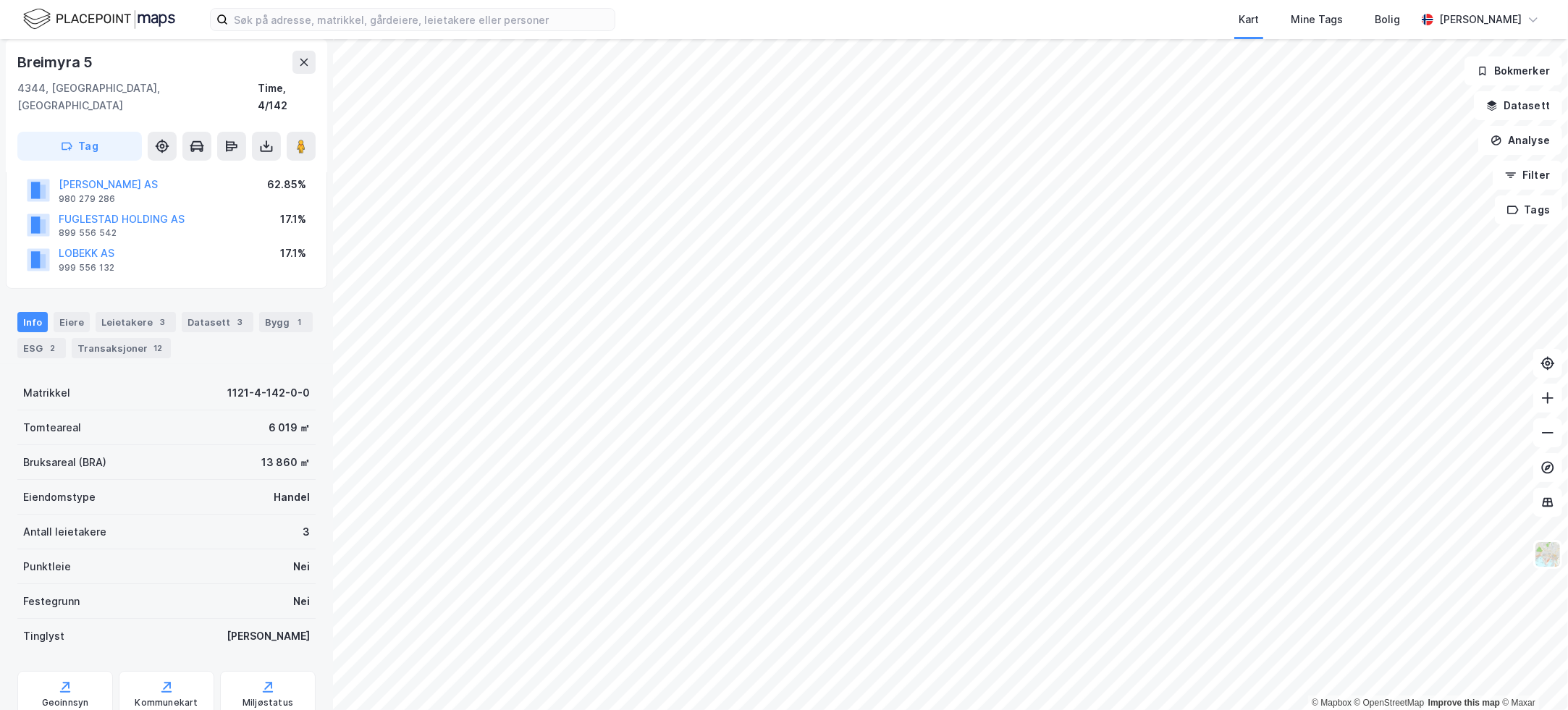
scroll to position [147, 0]
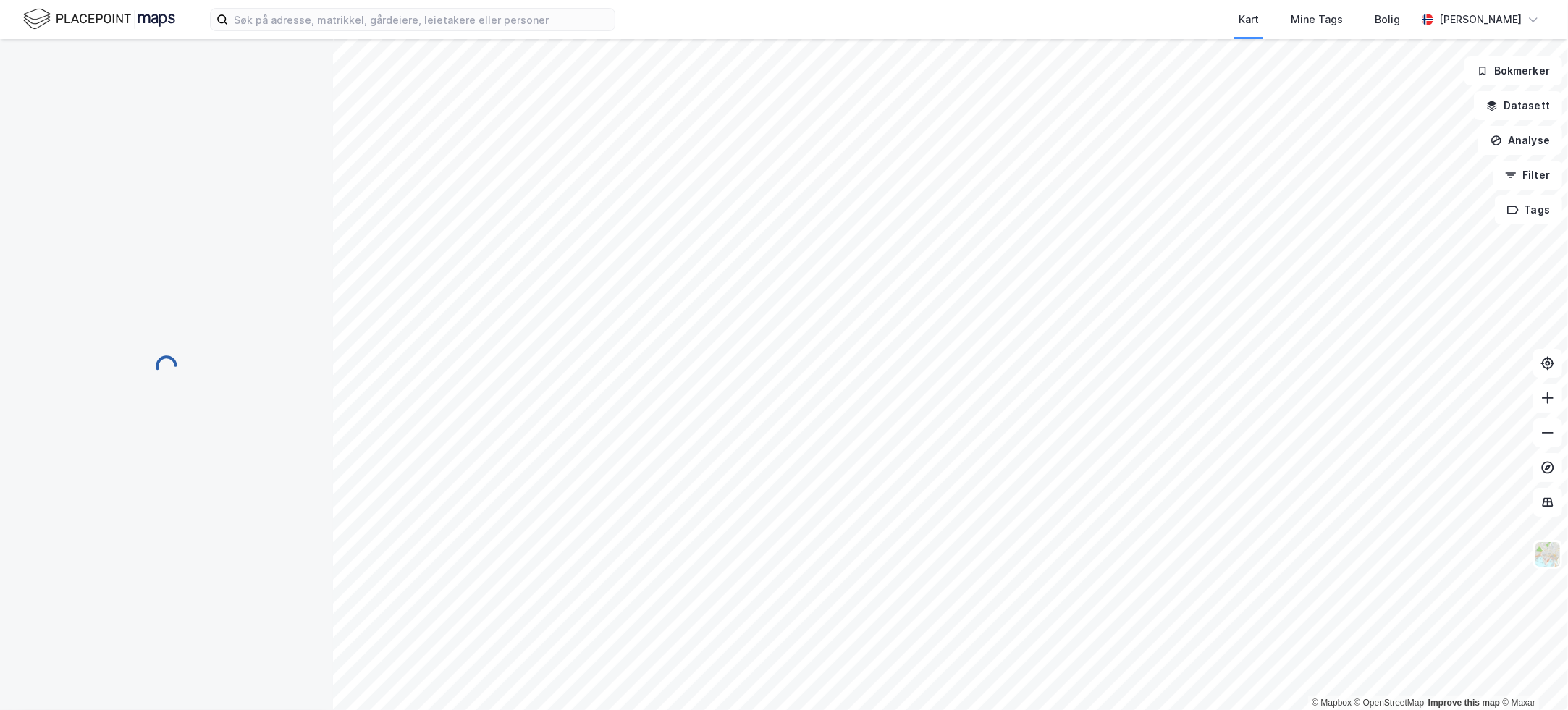
scroll to position [129, 0]
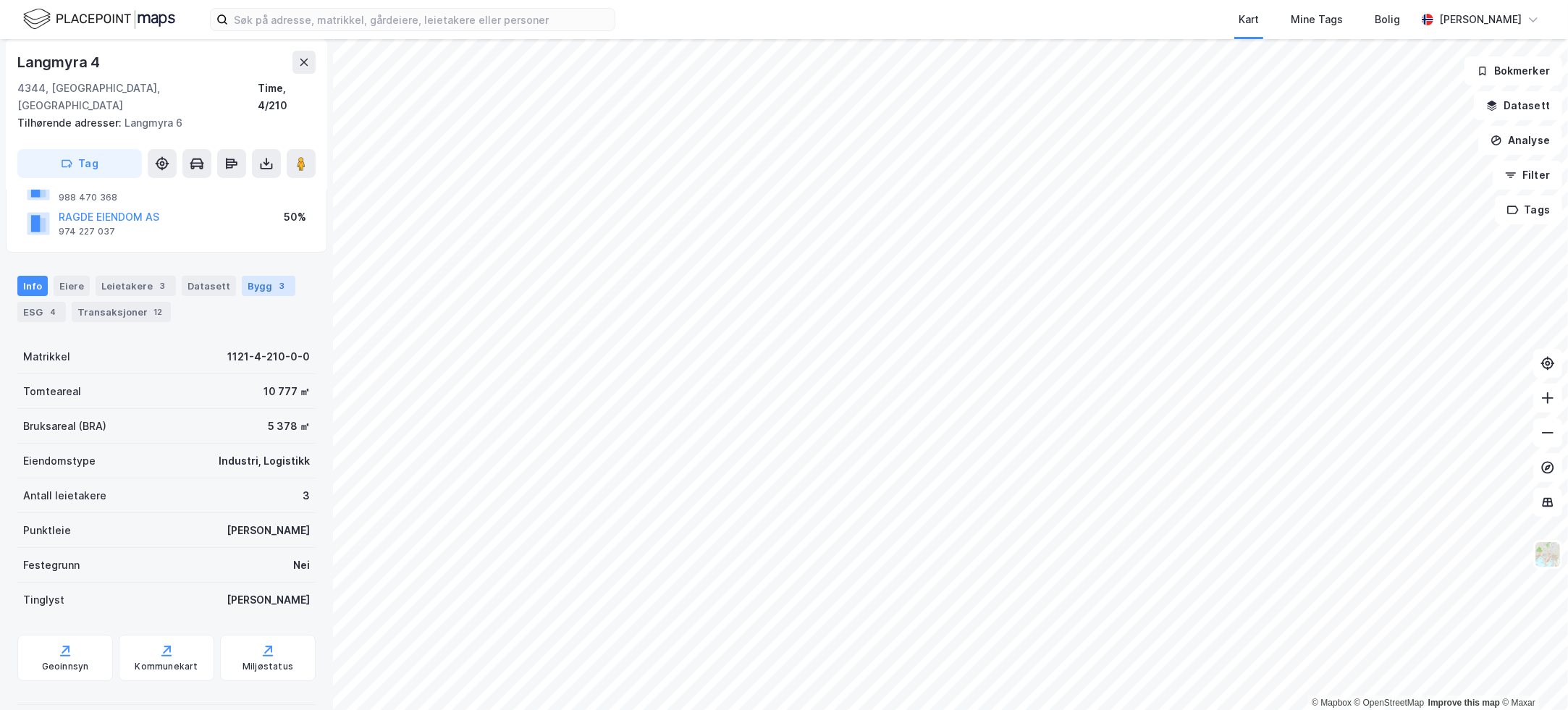
click at [262, 276] on div "Bygg 3" at bounding box center [269, 285] width 54 height 20
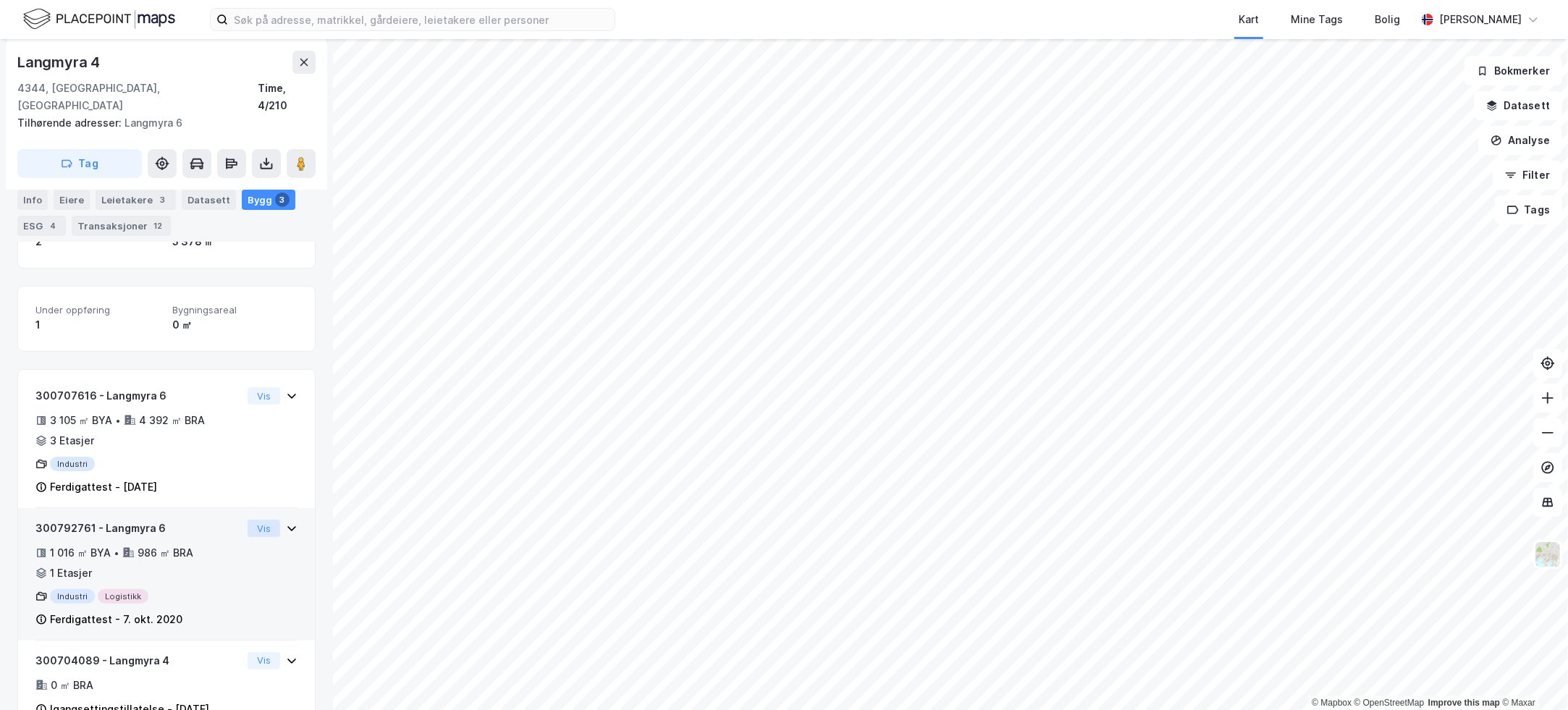
scroll to position [294, 0]
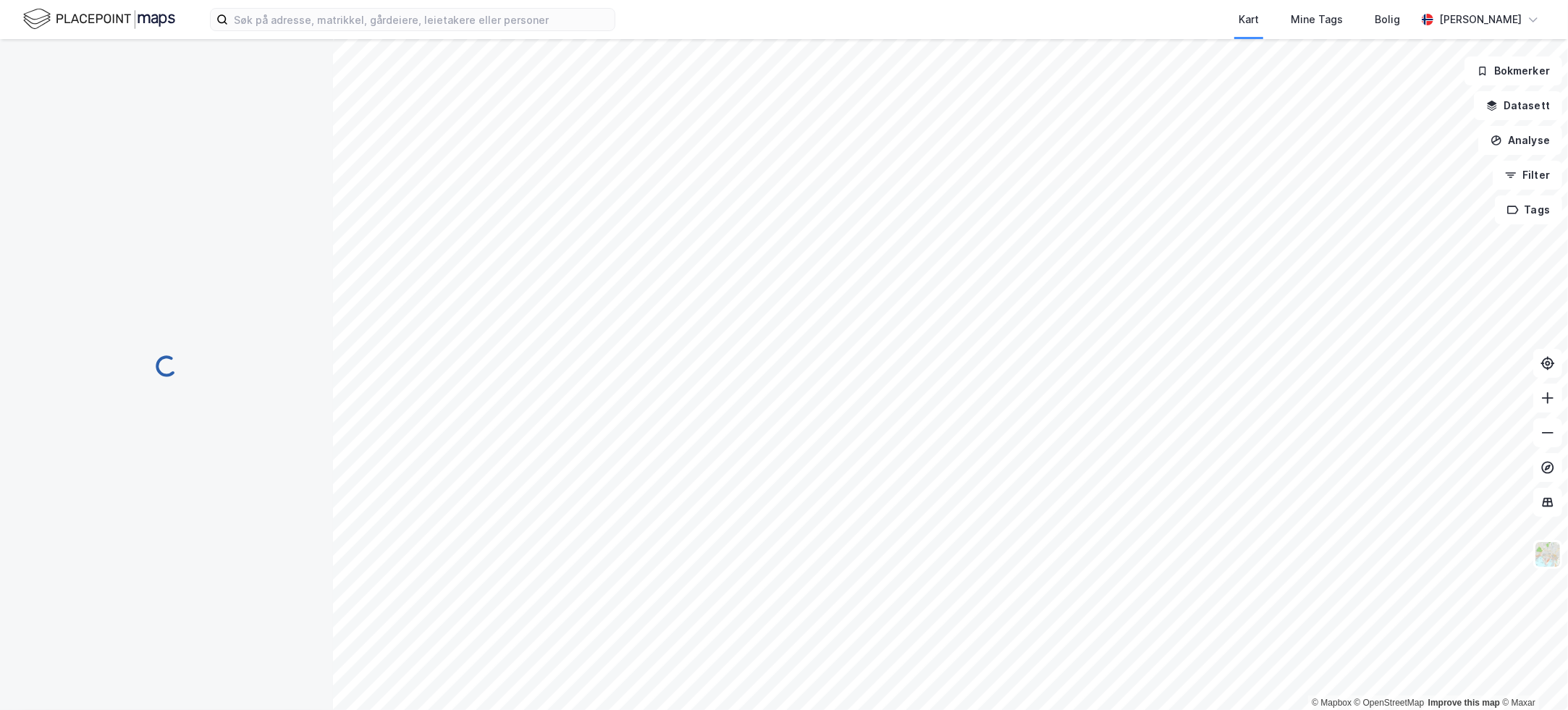
scroll to position [294, 0]
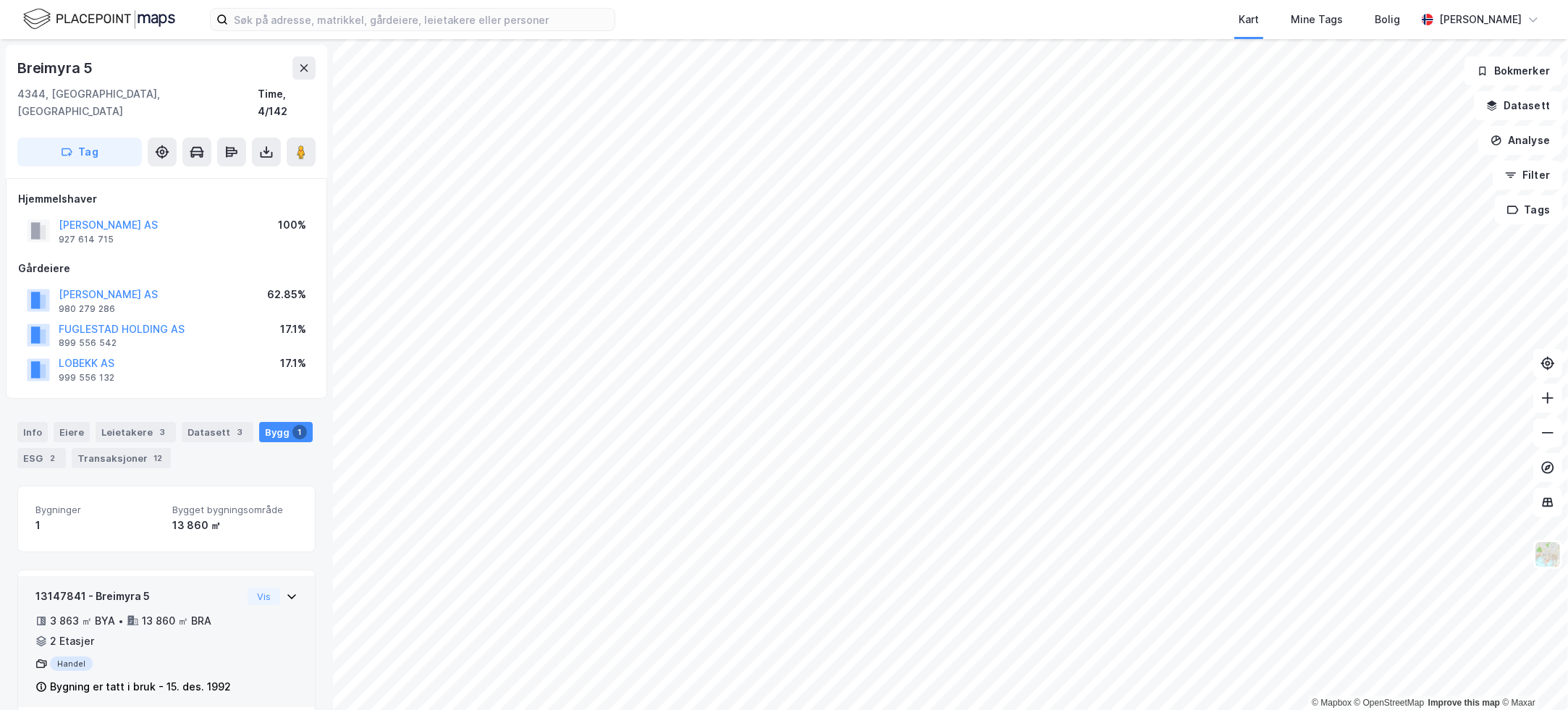
scroll to position [4, 0]
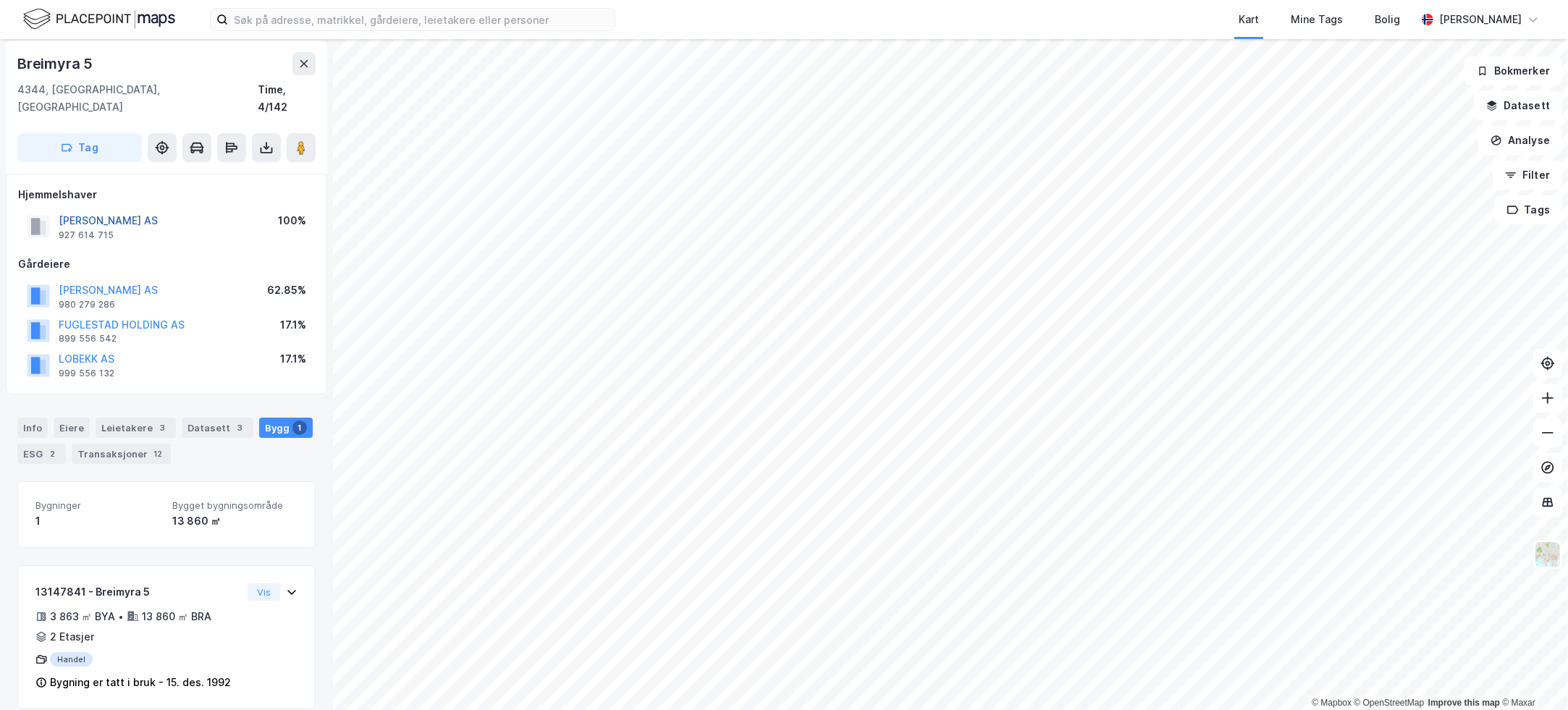
click at [0, 0] on button "[PERSON_NAME] AS" at bounding box center [0, 0] width 0 height 0
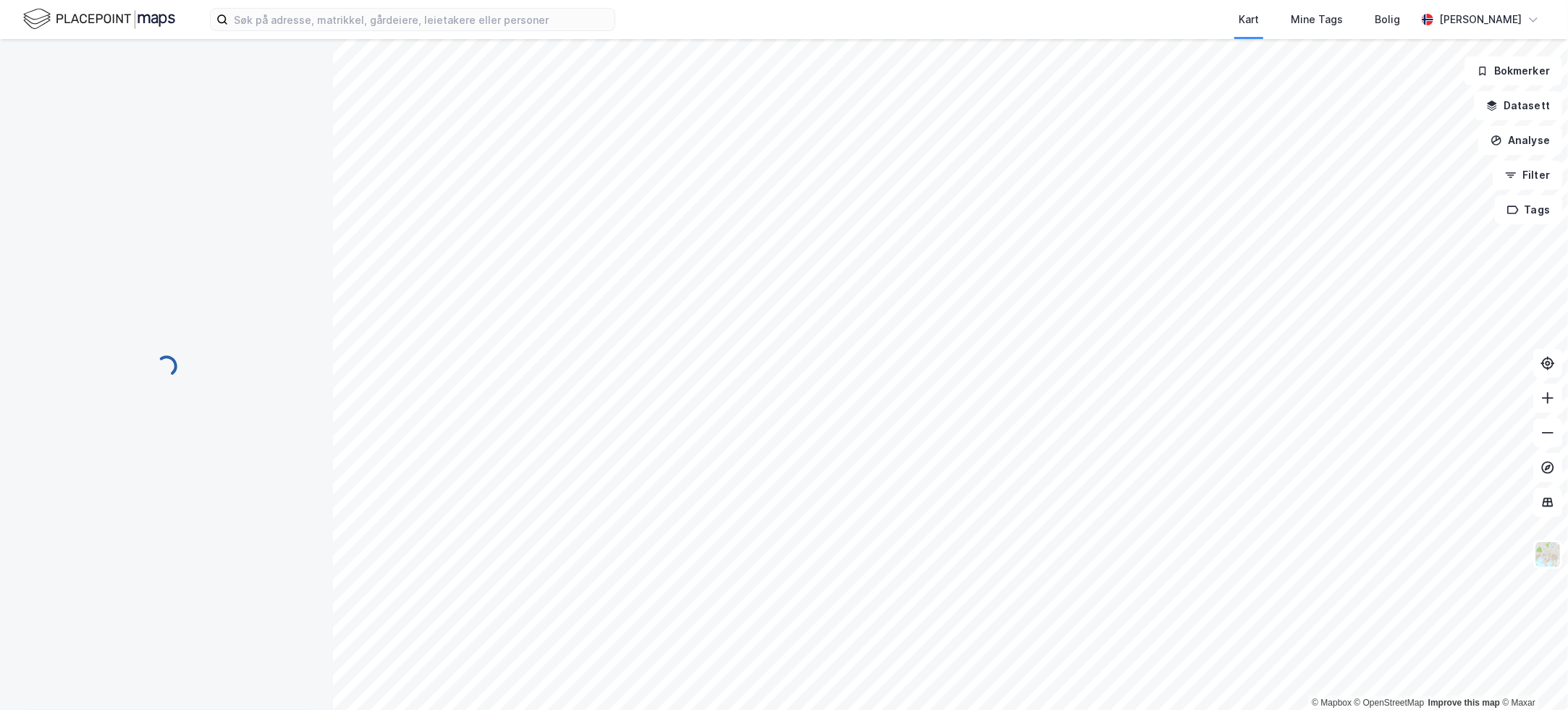
scroll to position [4, 0]
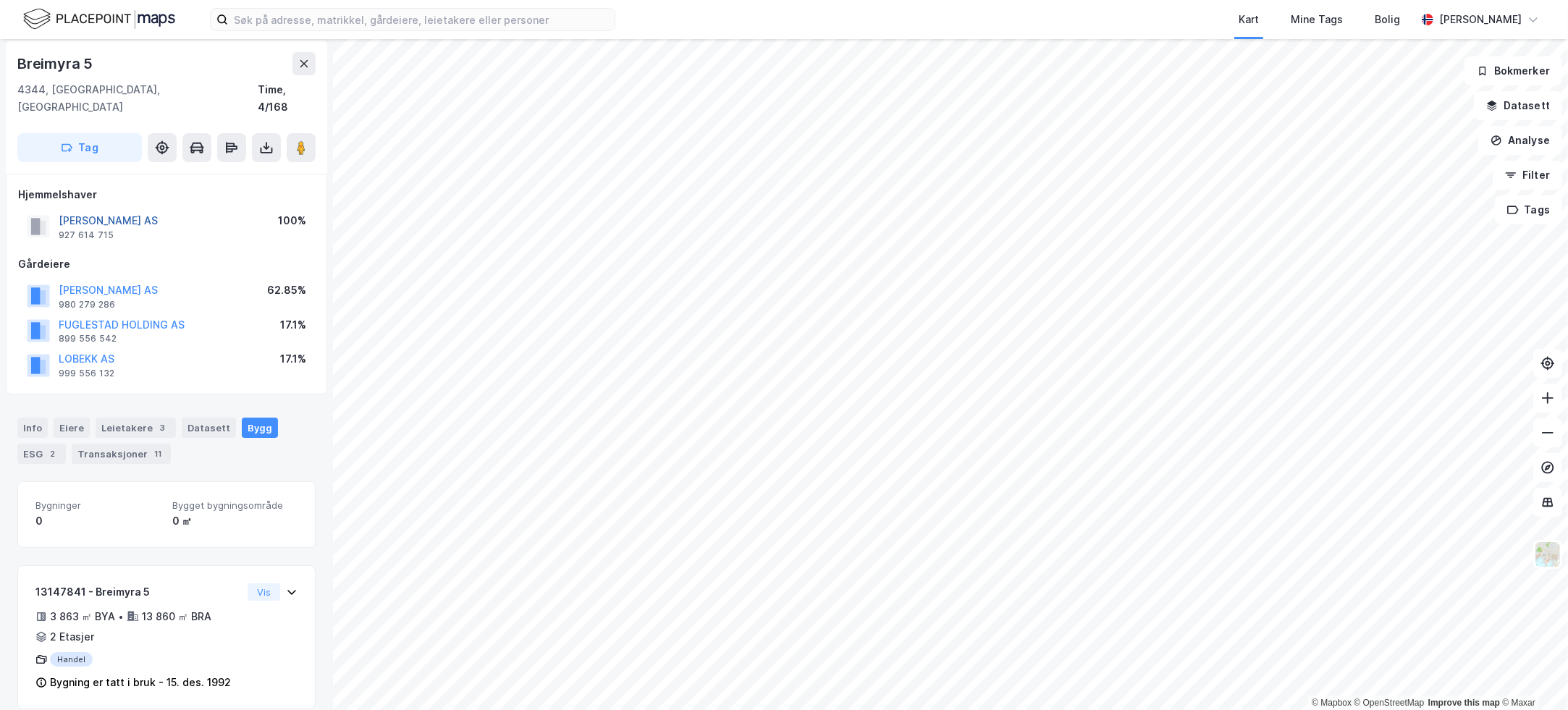
click at [0, 0] on button "[PERSON_NAME] AS" at bounding box center [0, 0] width 0 height 0
